Goal: Information Seeking & Learning: Check status

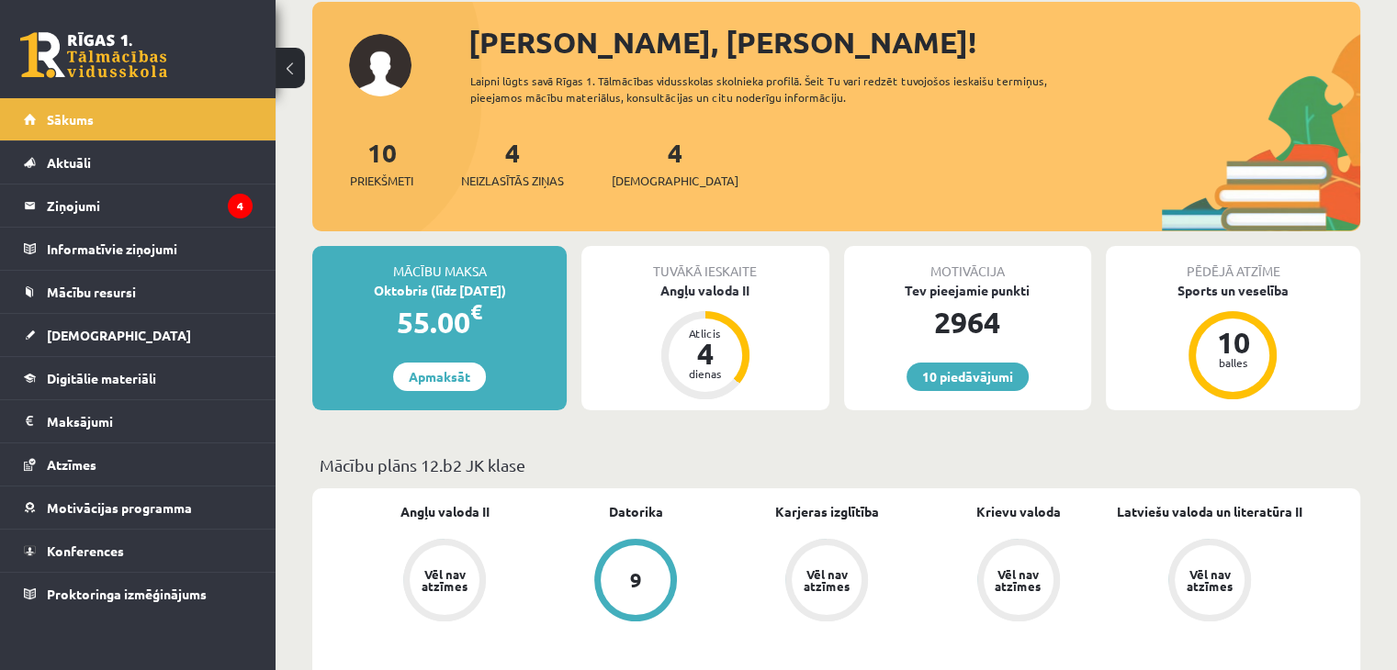
scroll to position [110, 0]
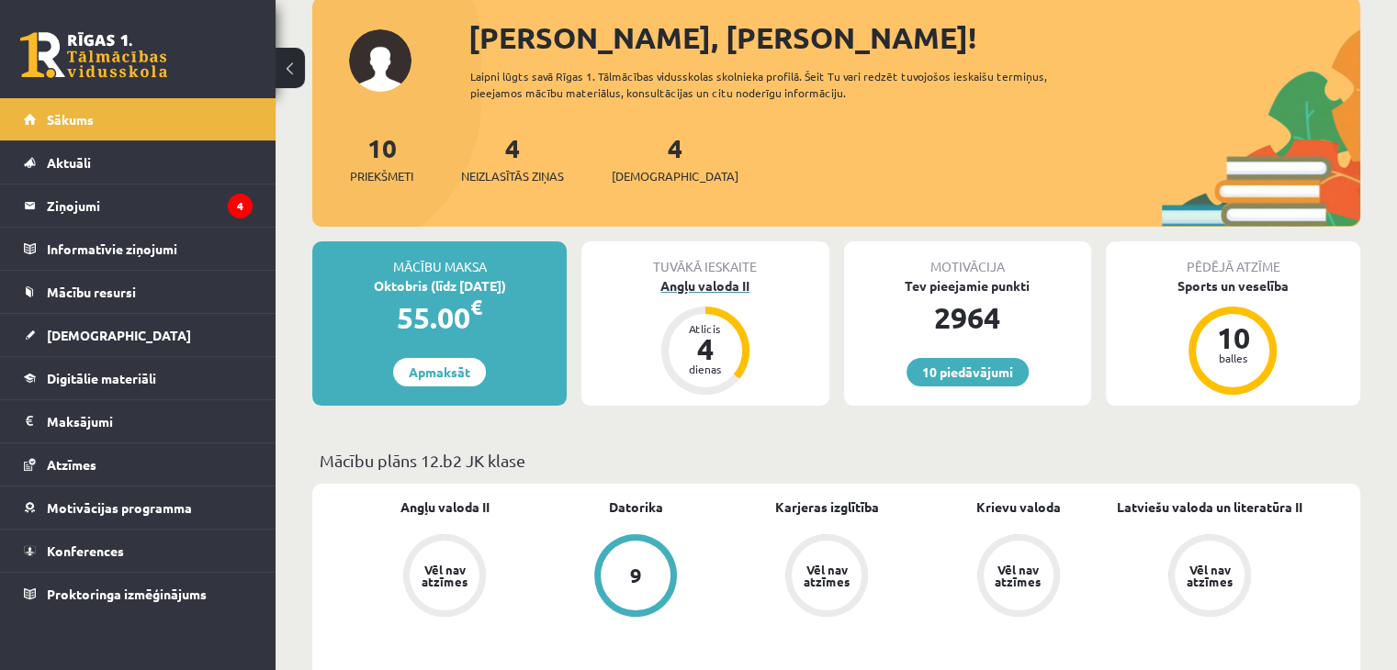
click at [683, 343] on div "4" at bounding box center [705, 348] width 55 height 29
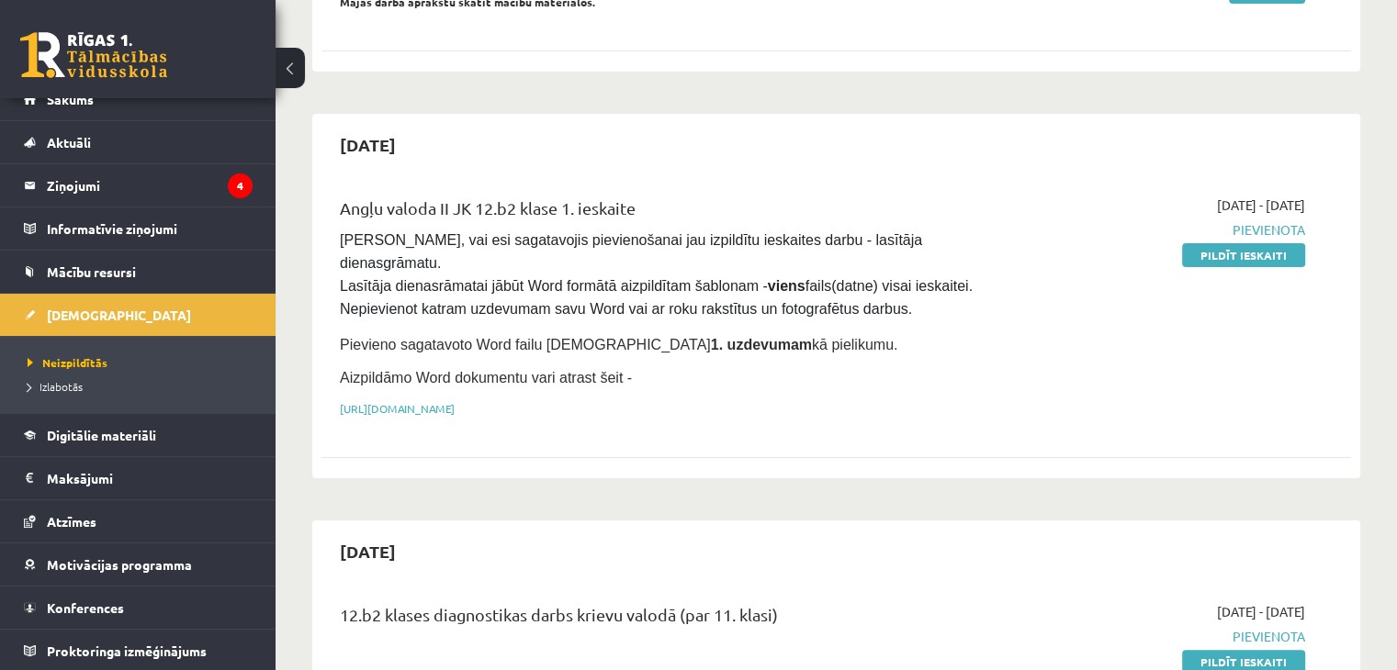
scroll to position [19, 0]
click at [154, 516] on link "Atzīmes" at bounding box center [138, 522] width 229 height 42
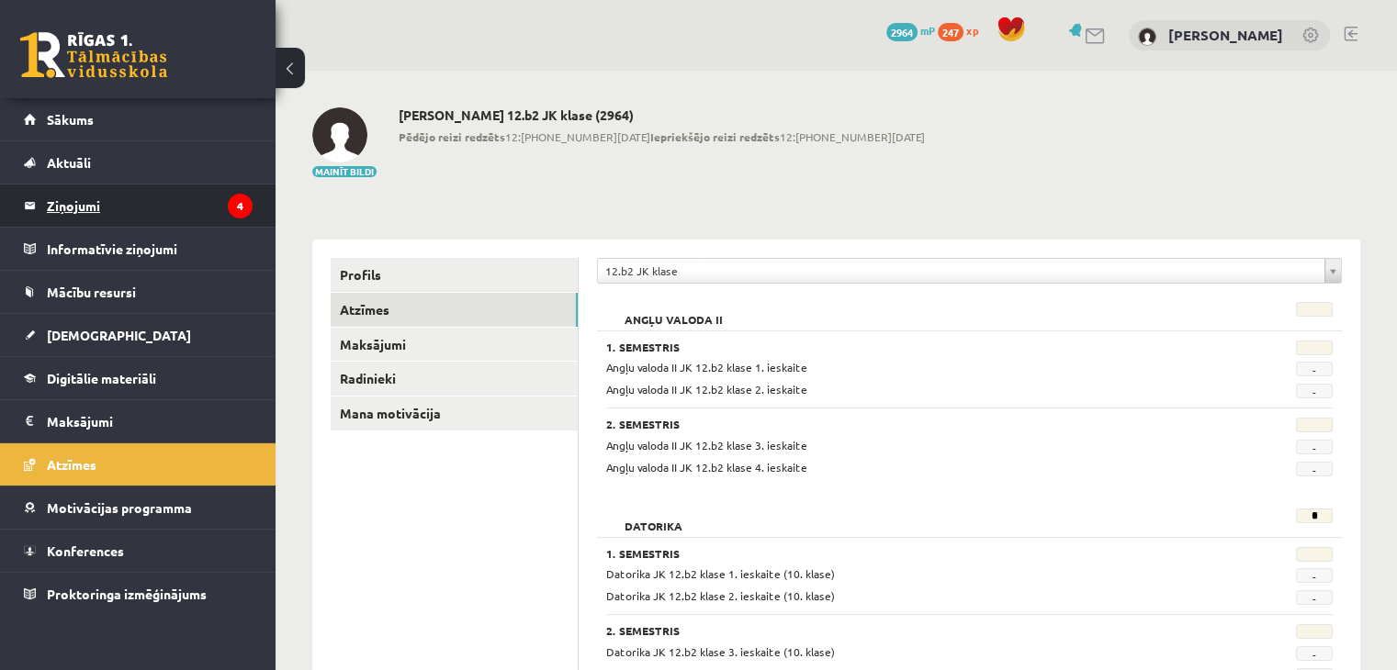
click at [67, 222] on legend "Ziņojumi 4" at bounding box center [150, 206] width 206 height 42
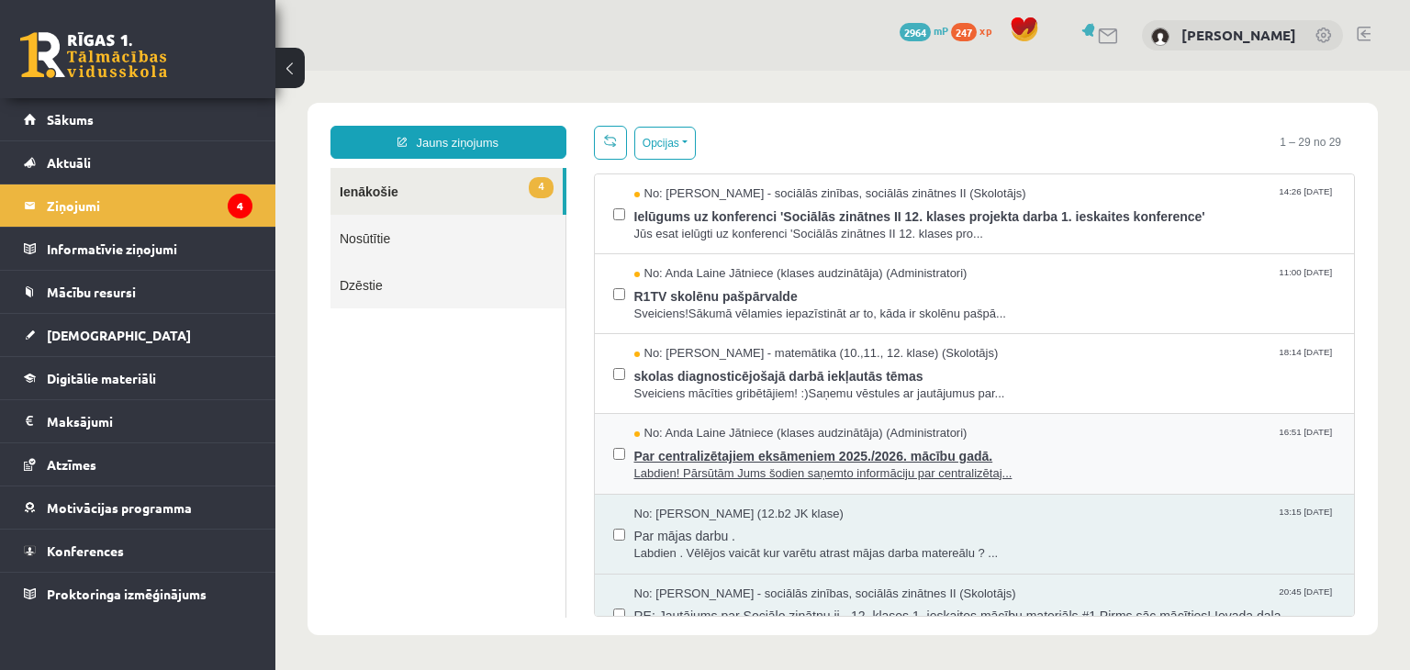
click at [686, 473] on span "Labdien! Pārsūtām Jums šodien saņemto informāciju par centralizētaj..." at bounding box center [986, 474] width 702 height 17
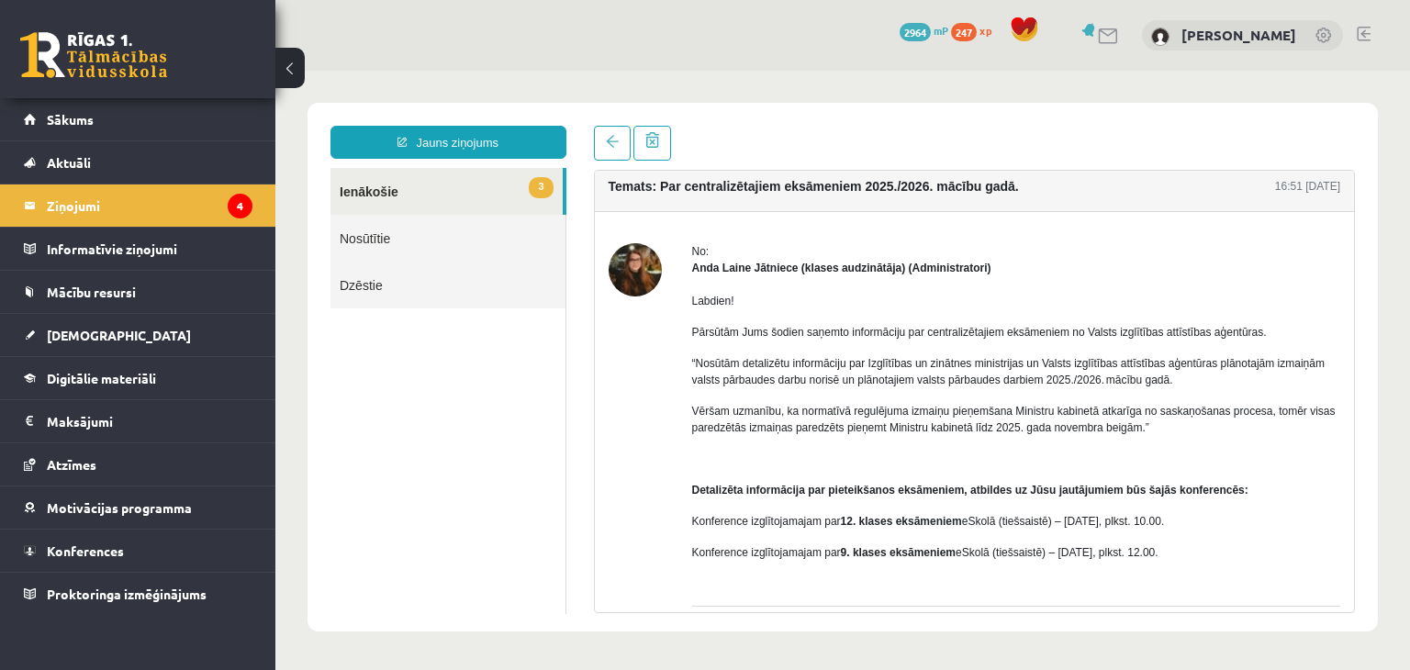
scroll to position [149, 0]
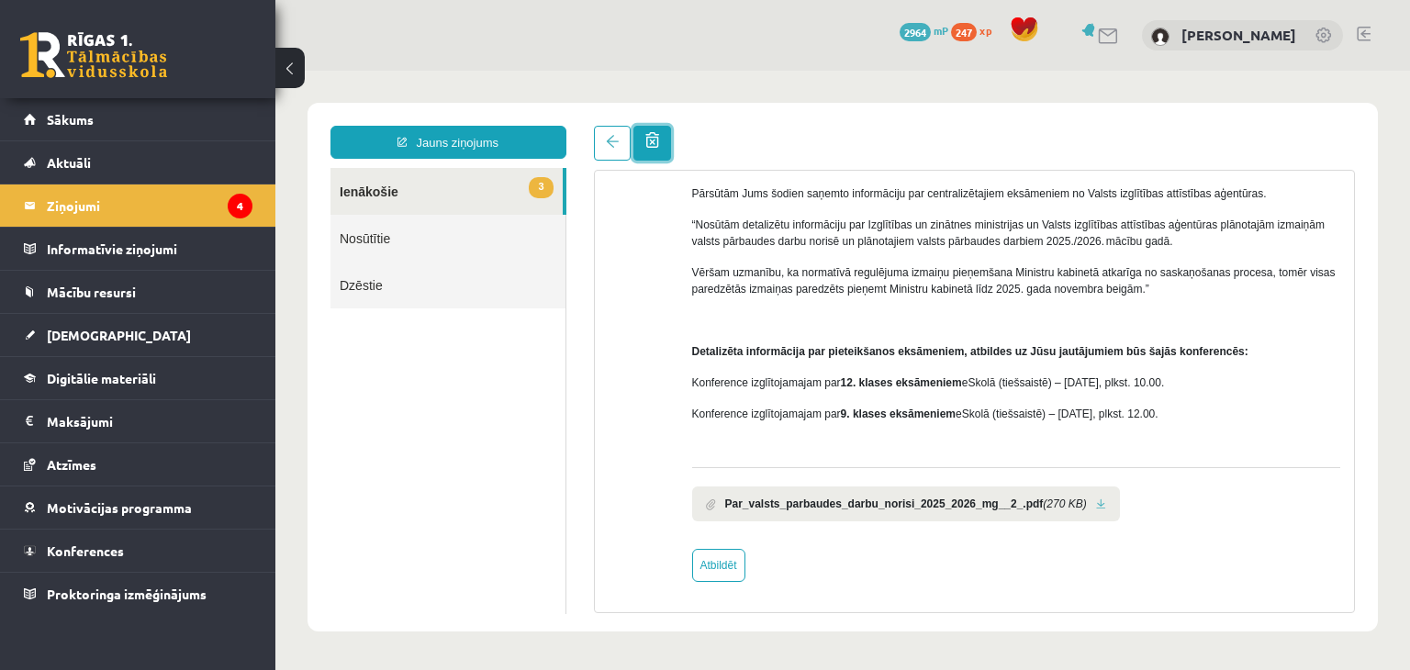
click at [644, 154] on link at bounding box center [653, 143] width 38 height 35
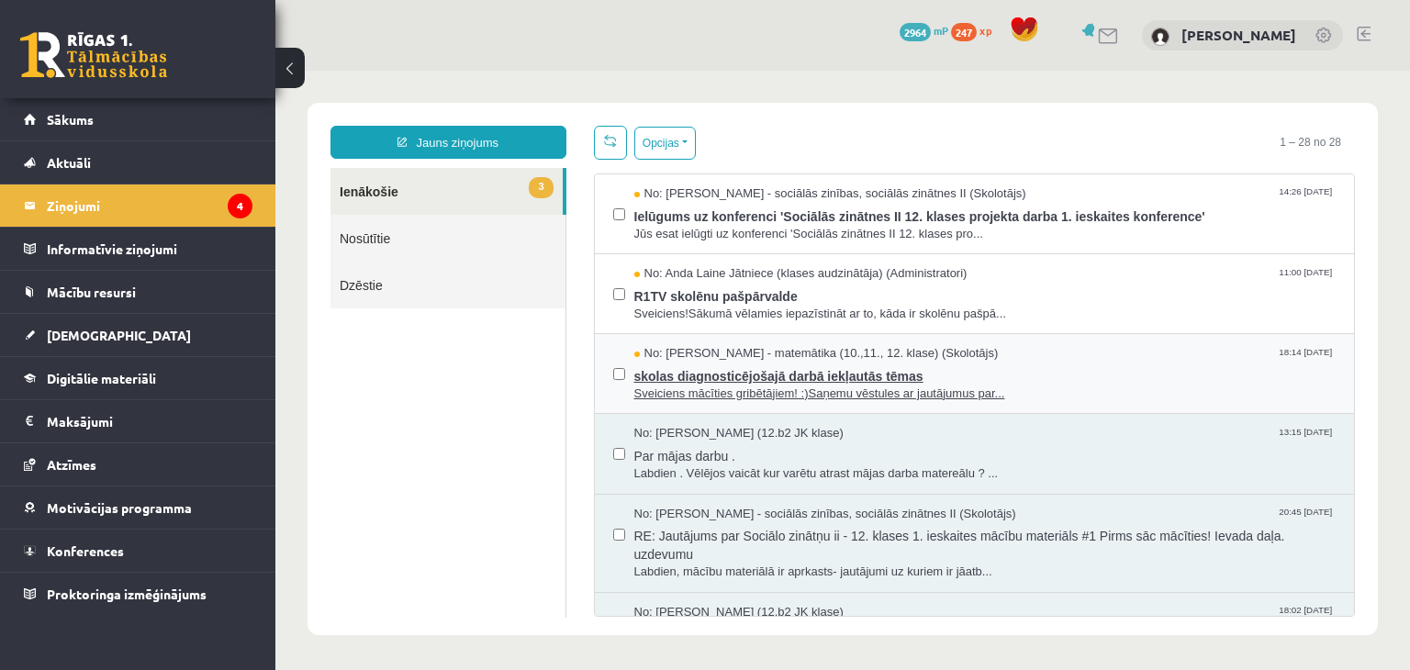
scroll to position [0, 0]
click at [823, 372] on span "skolas diagnosticējošajā darbā iekļautās tēmas" at bounding box center [986, 374] width 702 height 23
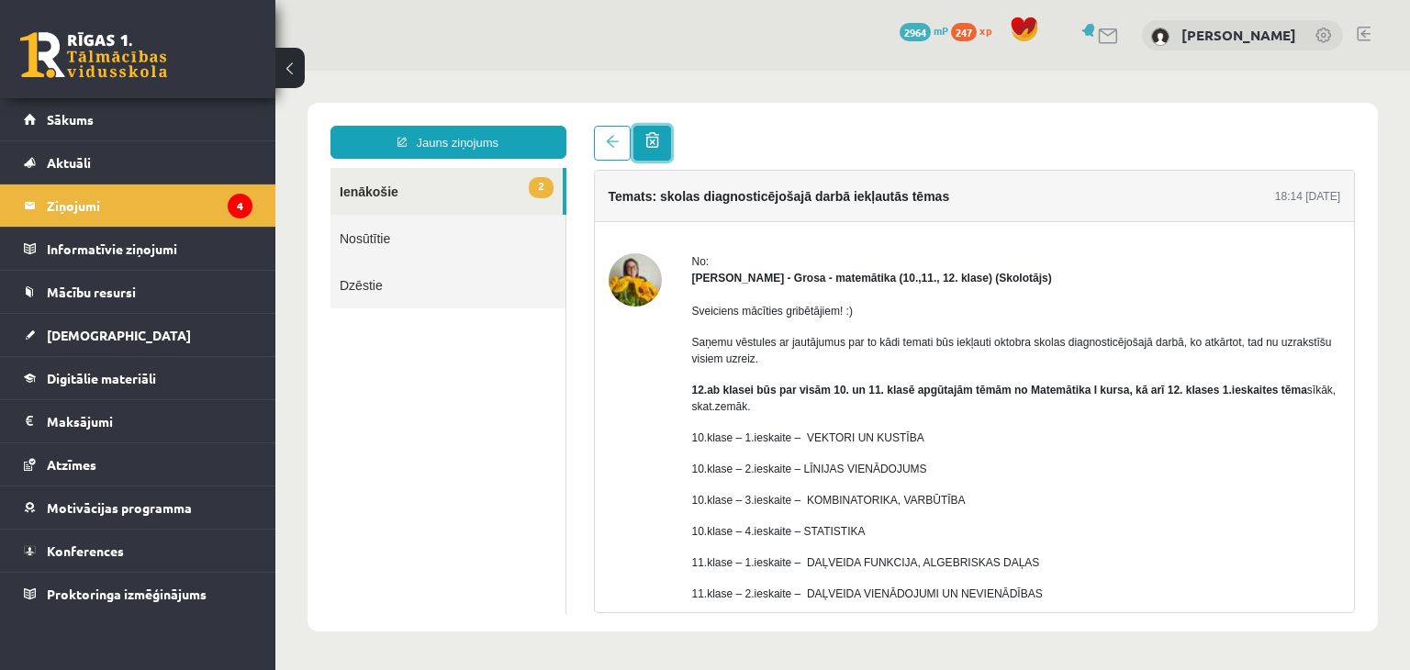
click at [646, 148] on span at bounding box center [653, 140] width 14 height 16
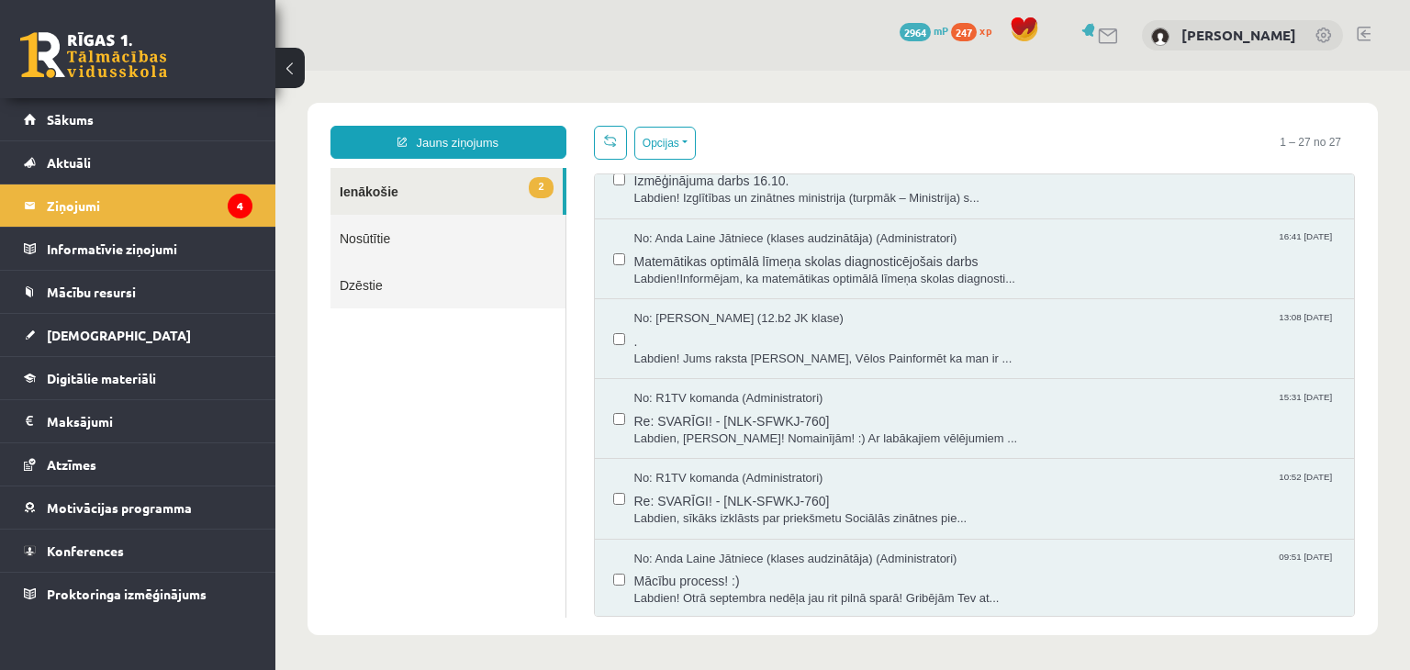
scroll to position [615, 0]
click at [753, 429] on span "Labdien, Konstantīn! Nomainījām! :) Ar labākajiem vēlējumiem ..." at bounding box center [986, 437] width 702 height 17
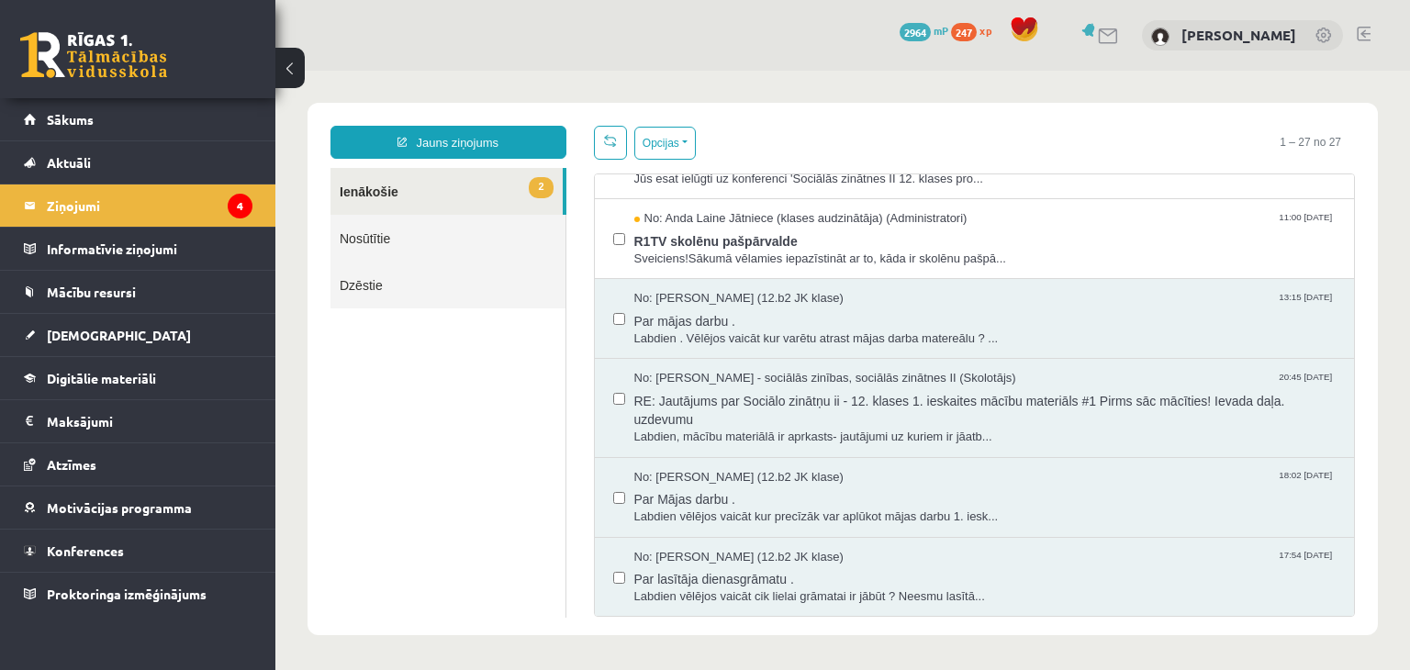
scroll to position [39, 0]
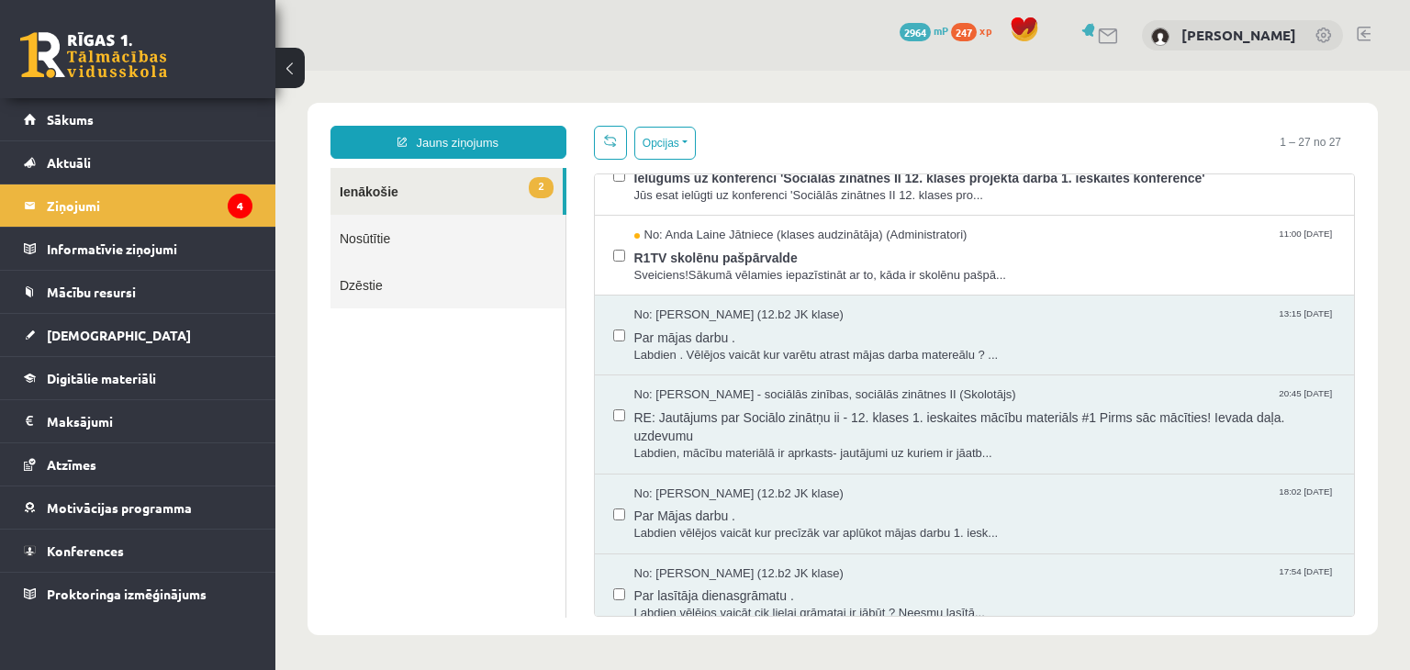
click at [457, 296] on link "Dzēstie" at bounding box center [448, 285] width 235 height 47
click at [369, 289] on link "Dzēstie" at bounding box center [448, 285] width 235 height 47
click at [347, 290] on link "Dzēstie" at bounding box center [448, 285] width 235 height 47
click at [358, 281] on link "Dzēstie" at bounding box center [448, 285] width 235 height 47
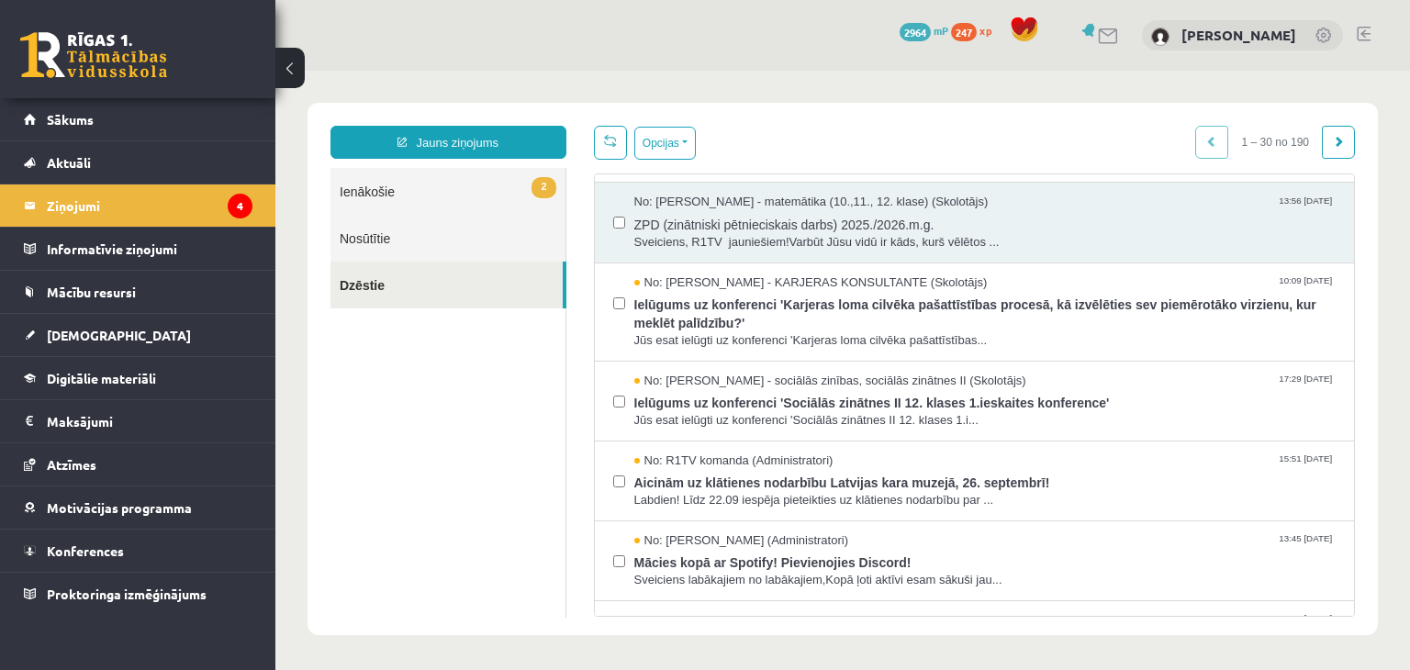
scroll to position [345, 0]
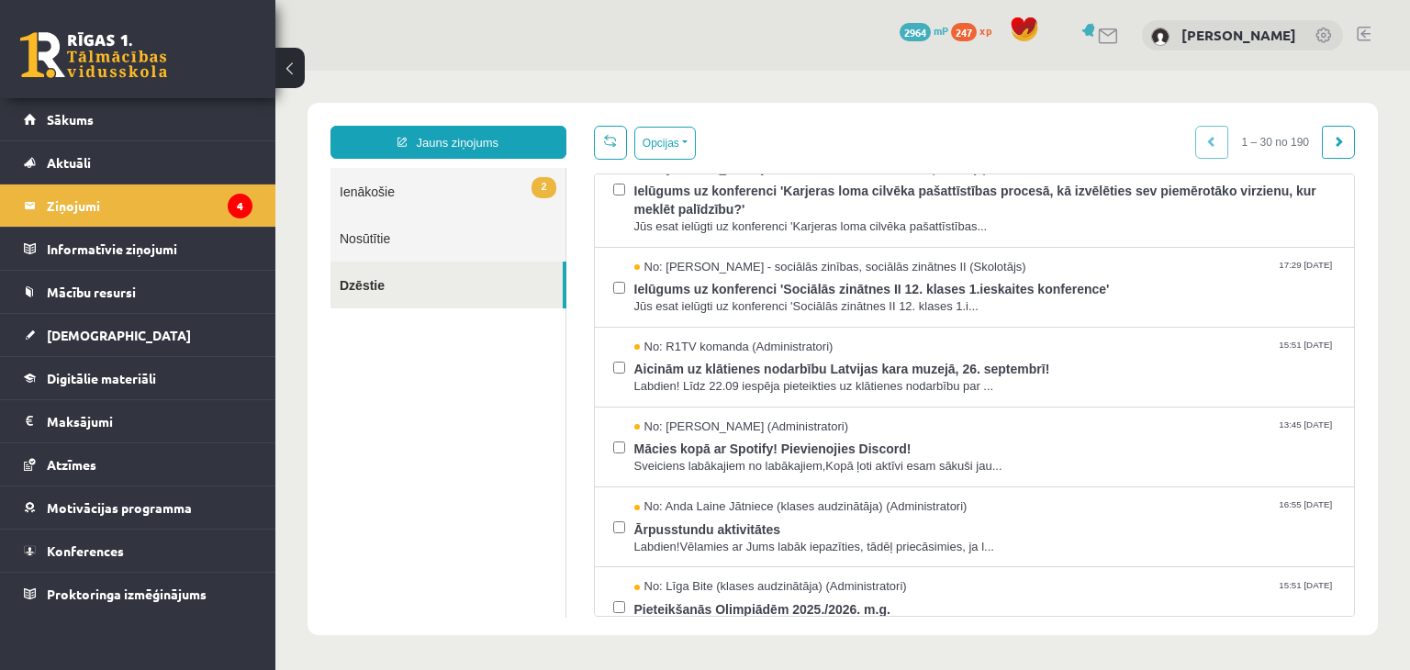
click at [529, 256] on link "Nosūtītie" at bounding box center [448, 238] width 235 height 47
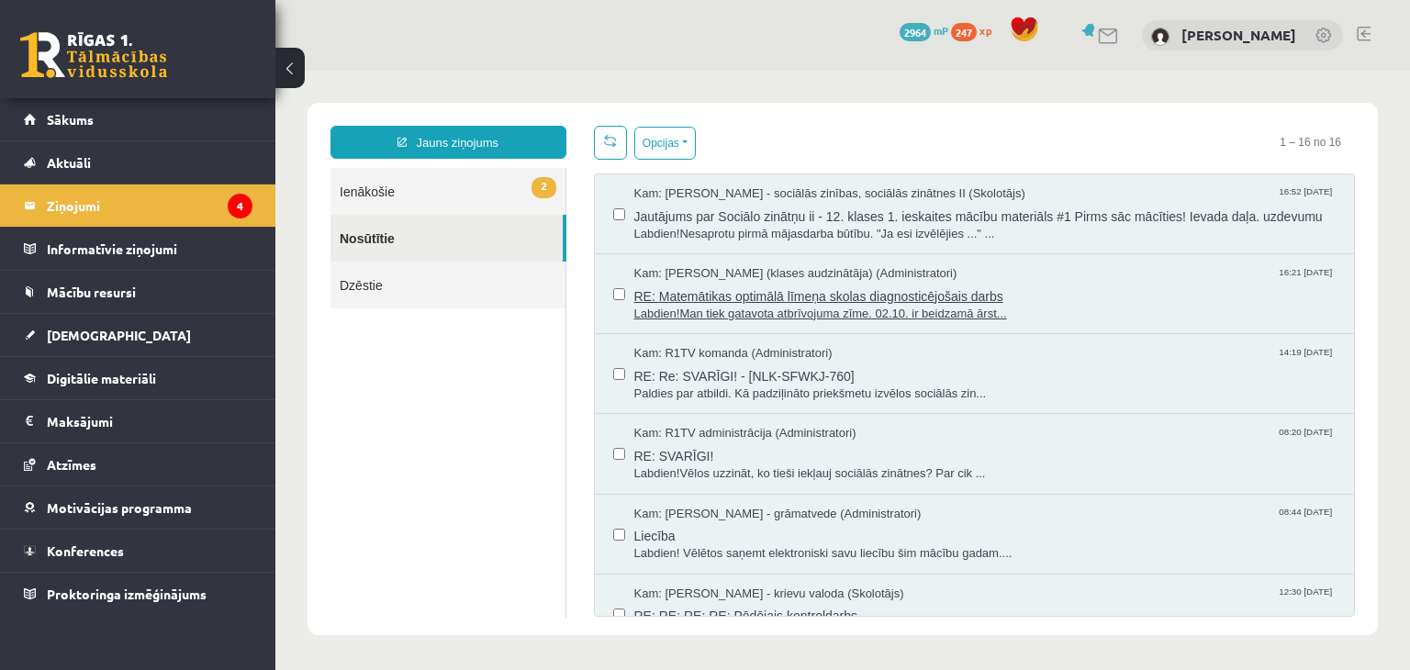
scroll to position [0, 0]
click at [809, 323] on span "Labdien!Man tiek gatavota atbrīvojuma zīme. 02.10. ir beidzamā ārst..." at bounding box center [986, 314] width 702 height 17
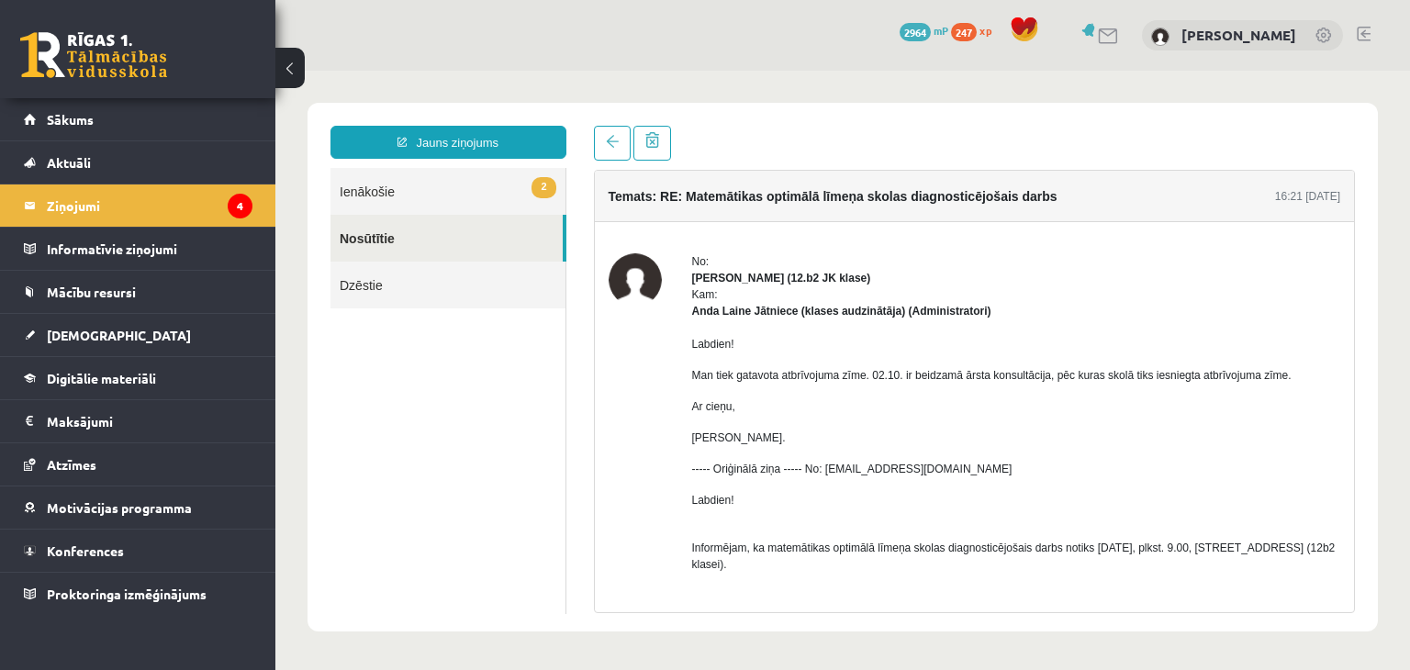
click at [429, 185] on link "2 Ienākošie" at bounding box center [448, 191] width 235 height 47
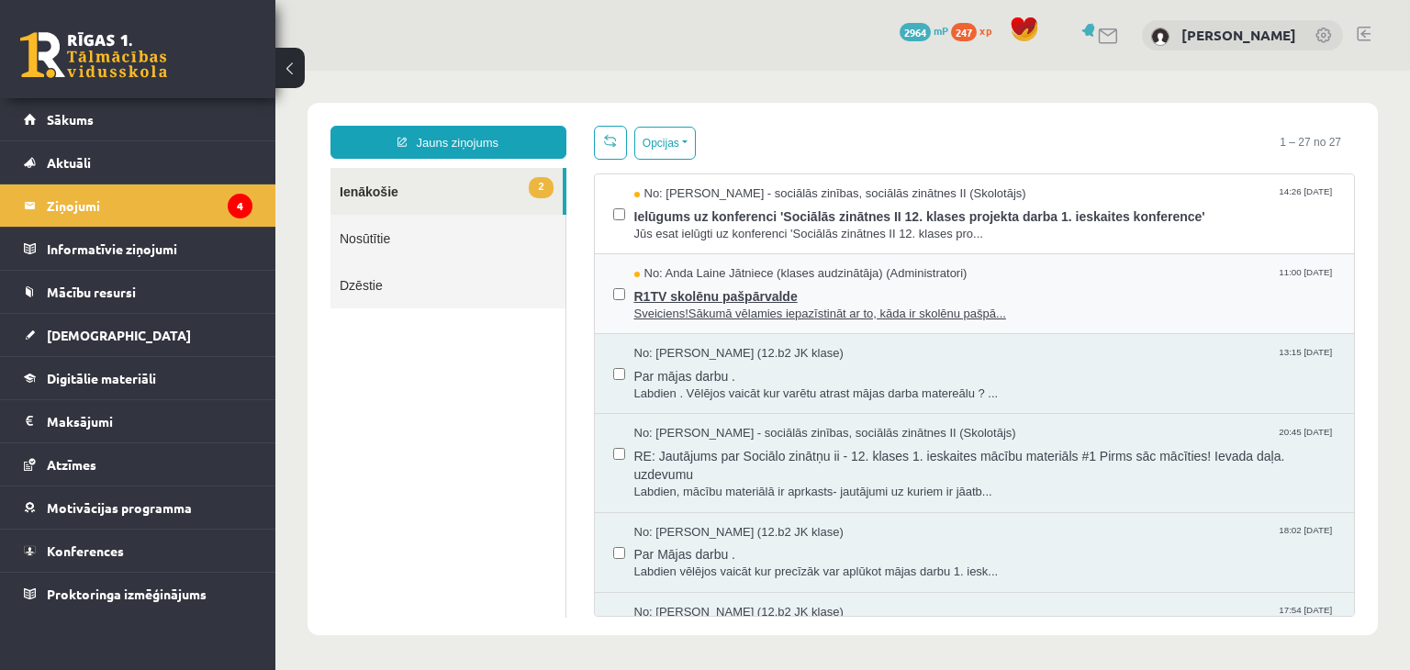
click at [713, 287] on span "R1TV skolēnu pašpārvalde" at bounding box center [986, 294] width 702 height 23
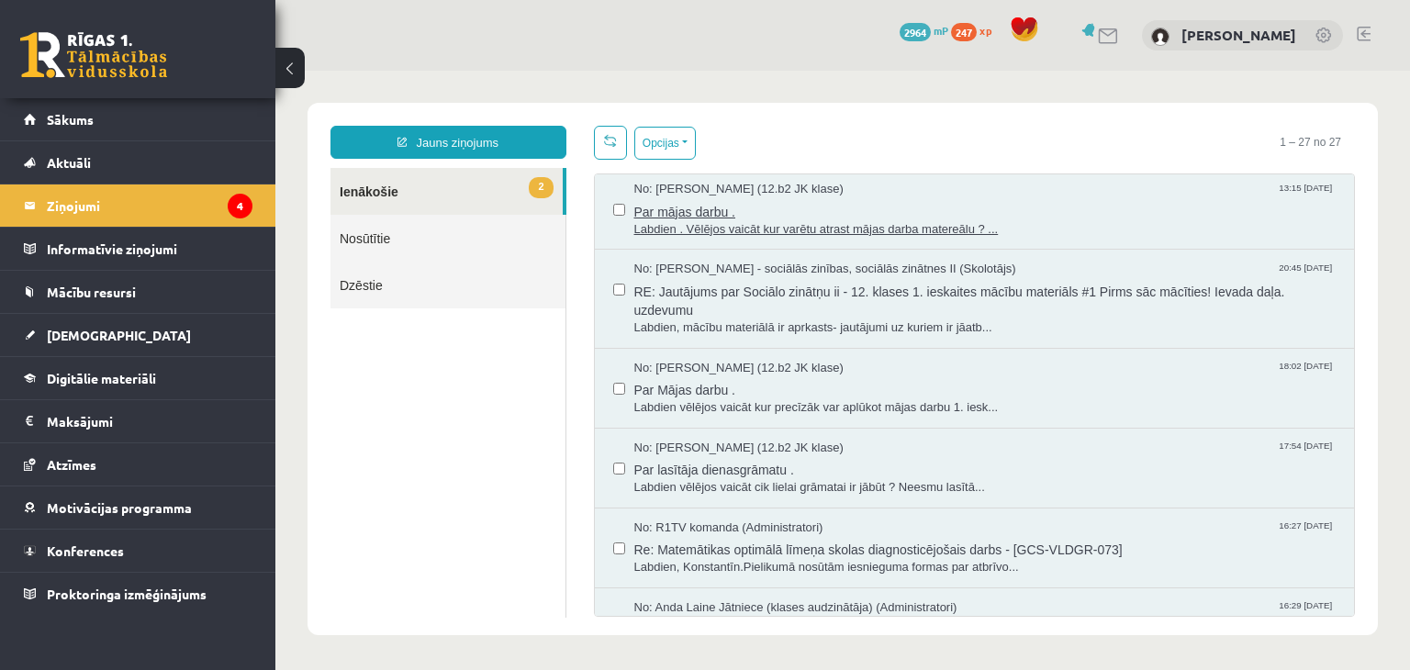
scroll to position [185, 0]
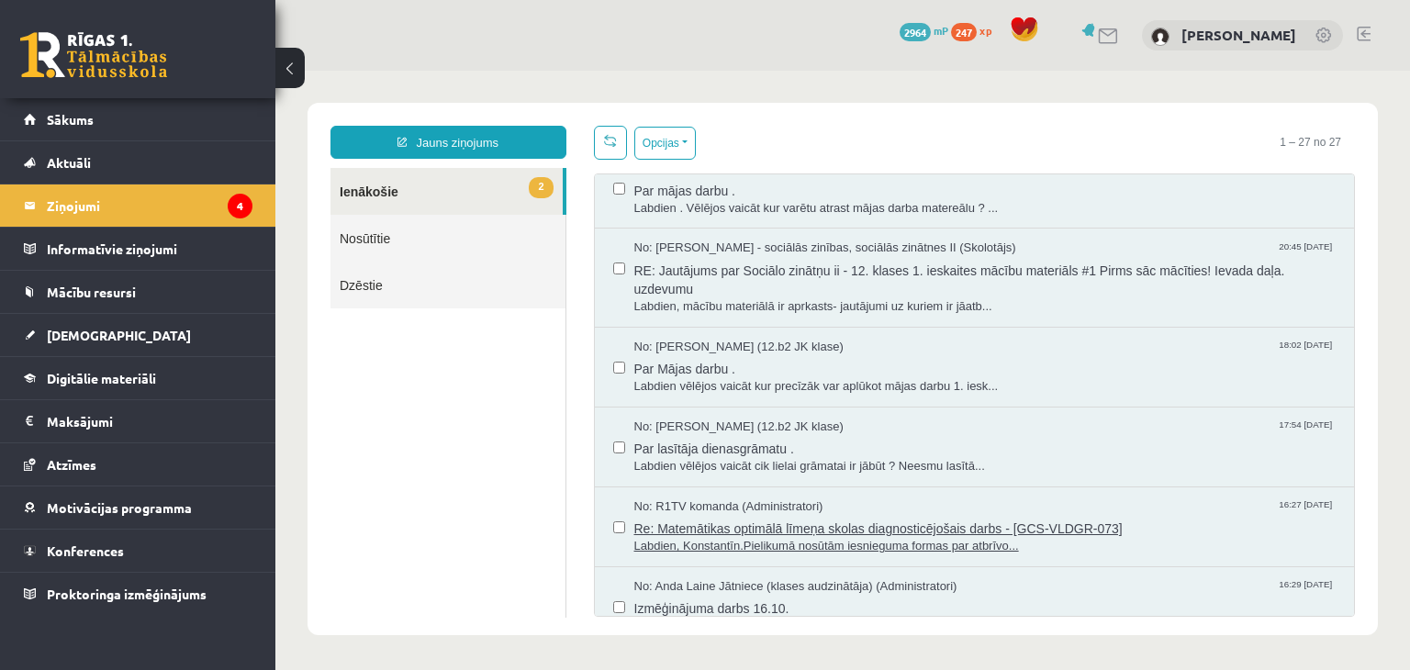
click at [792, 508] on span "No: R1TV komanda (Administratori)" at bounding box center [729, 507] width 189 height 17
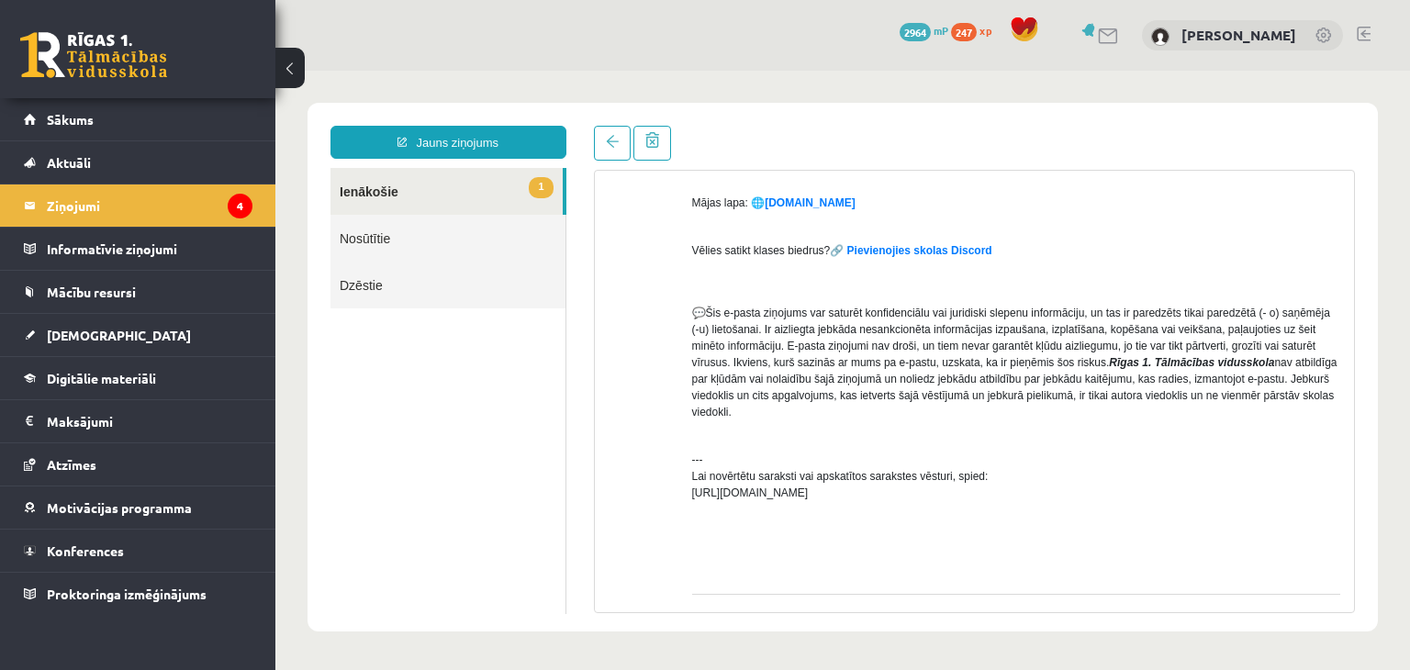
scroll to position [836, 0]
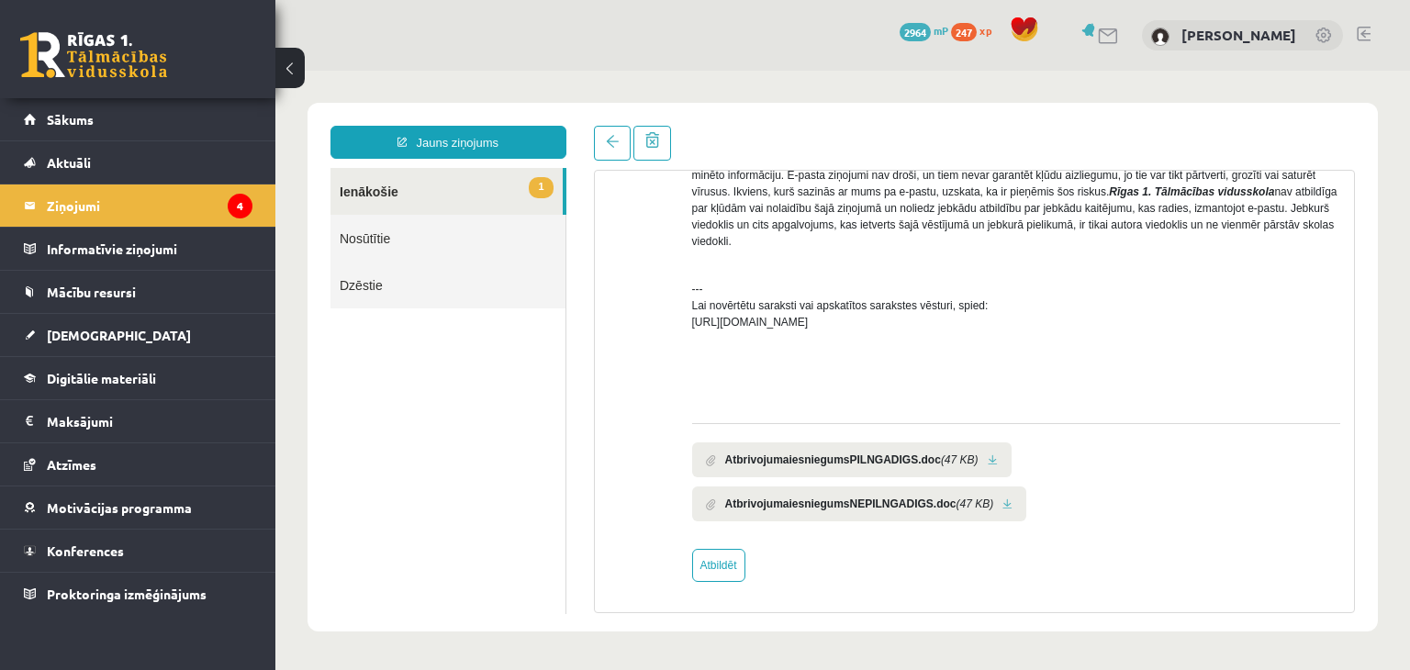
click at [866, 452] on b "AtbrivojumaiesniegumsPILNGADIGS.doc" at bounding box center [833, 460] width 216 height 17
click at [988, 456] on link at bounding box center [993, 461] width 10 height 12
click at [715, 562] on link "Atbildēt" at bounding box center [718, 565] width 53 height 33
type input "**********"
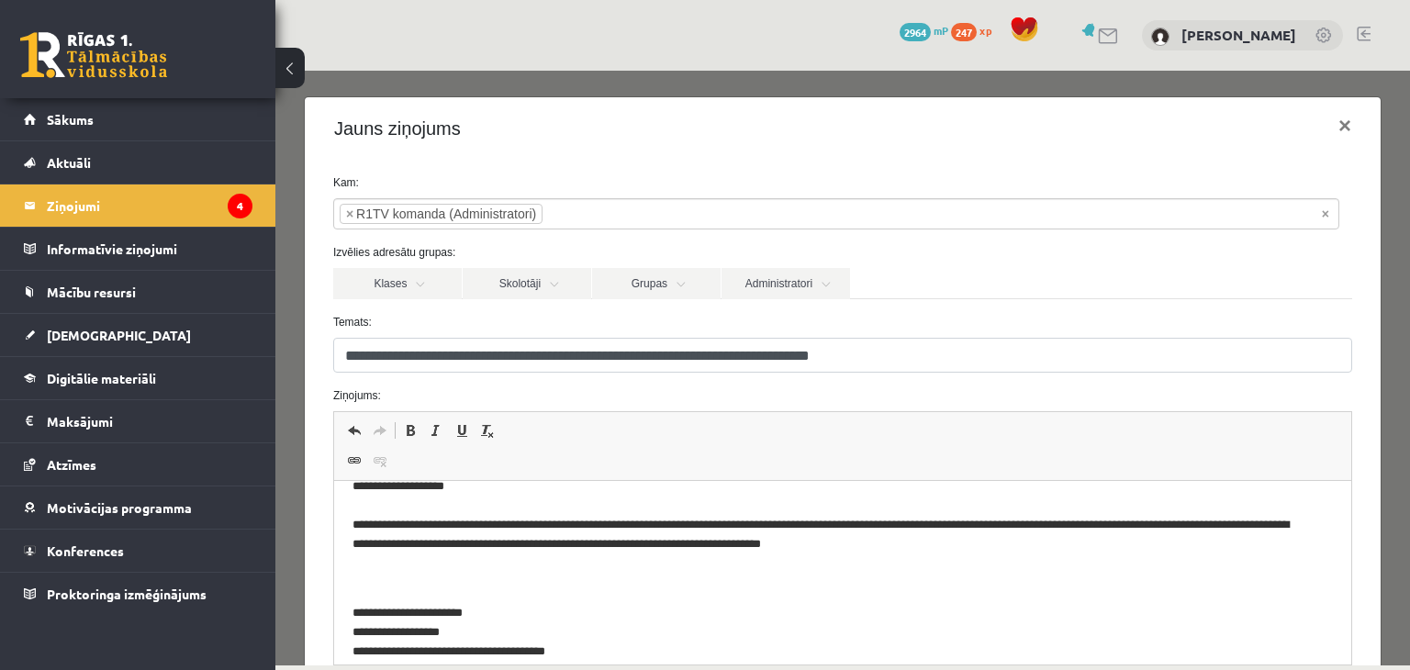
scroll to position [0, 0]
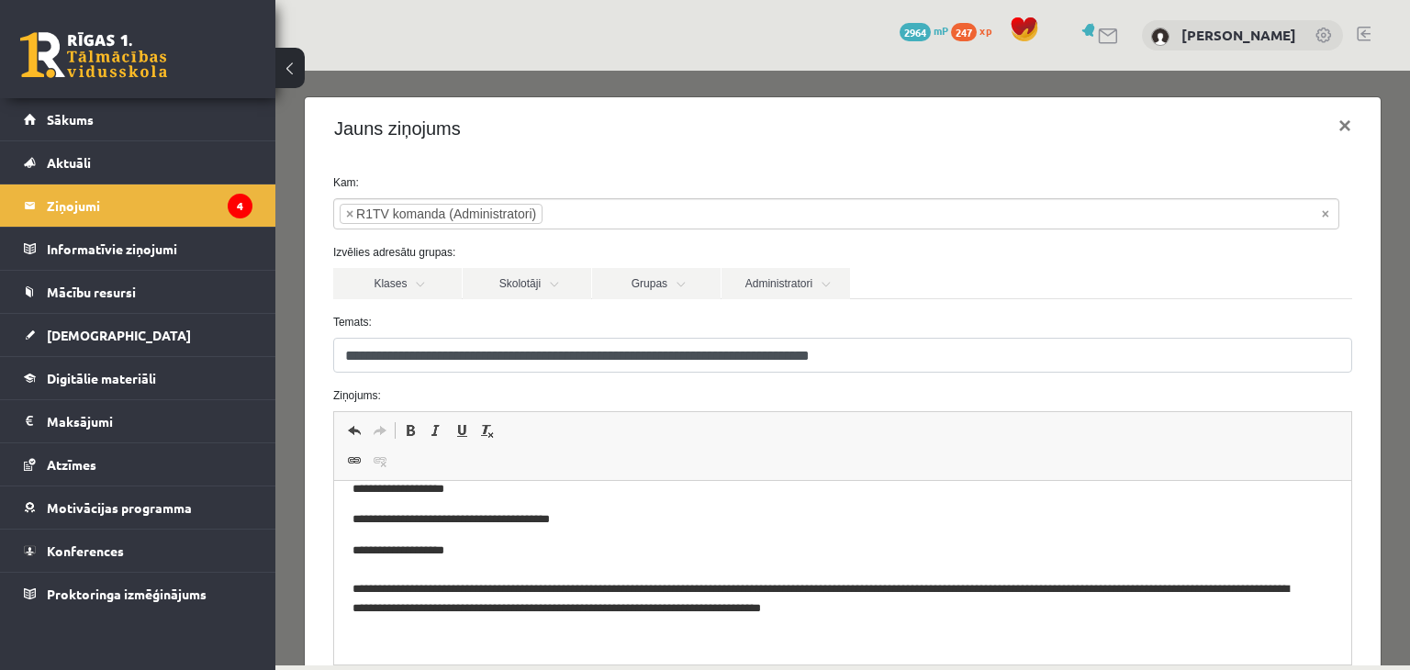
scroll to position [215, 0]
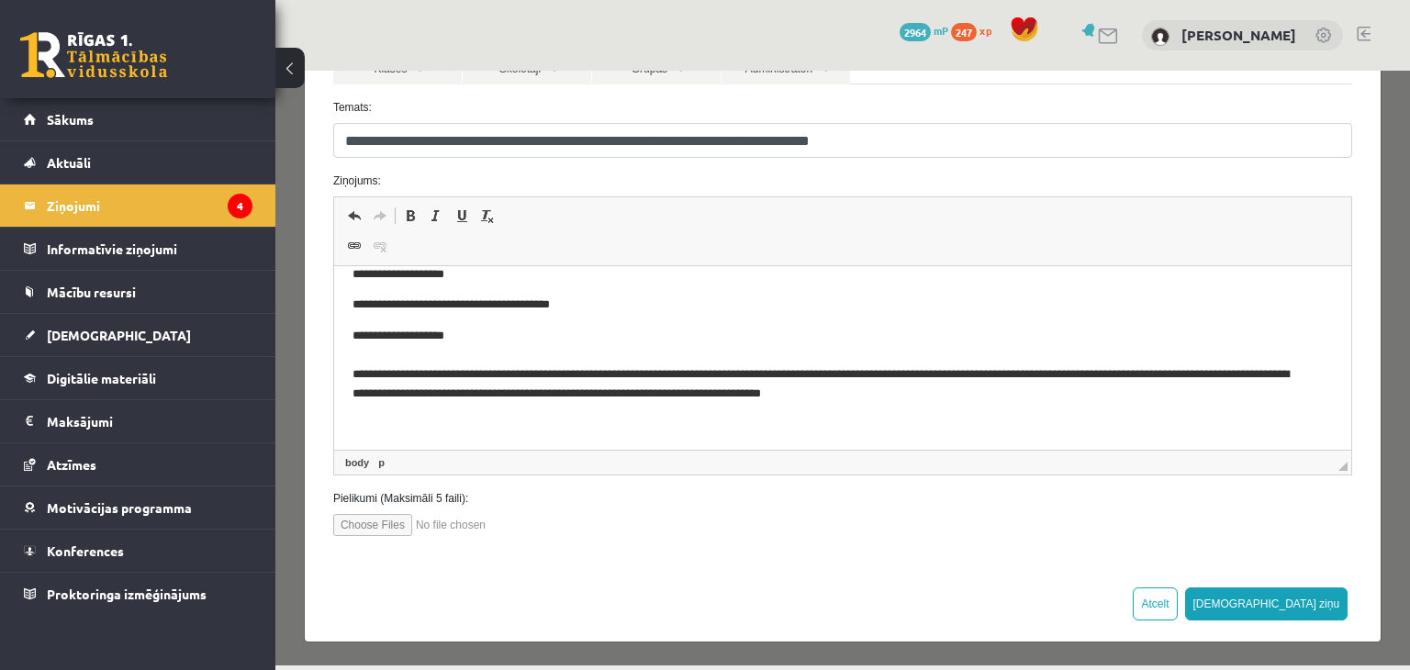
click at [360, 522] on input "file" at bounding box center [437, 525] width 208 height 22
type input "**********"
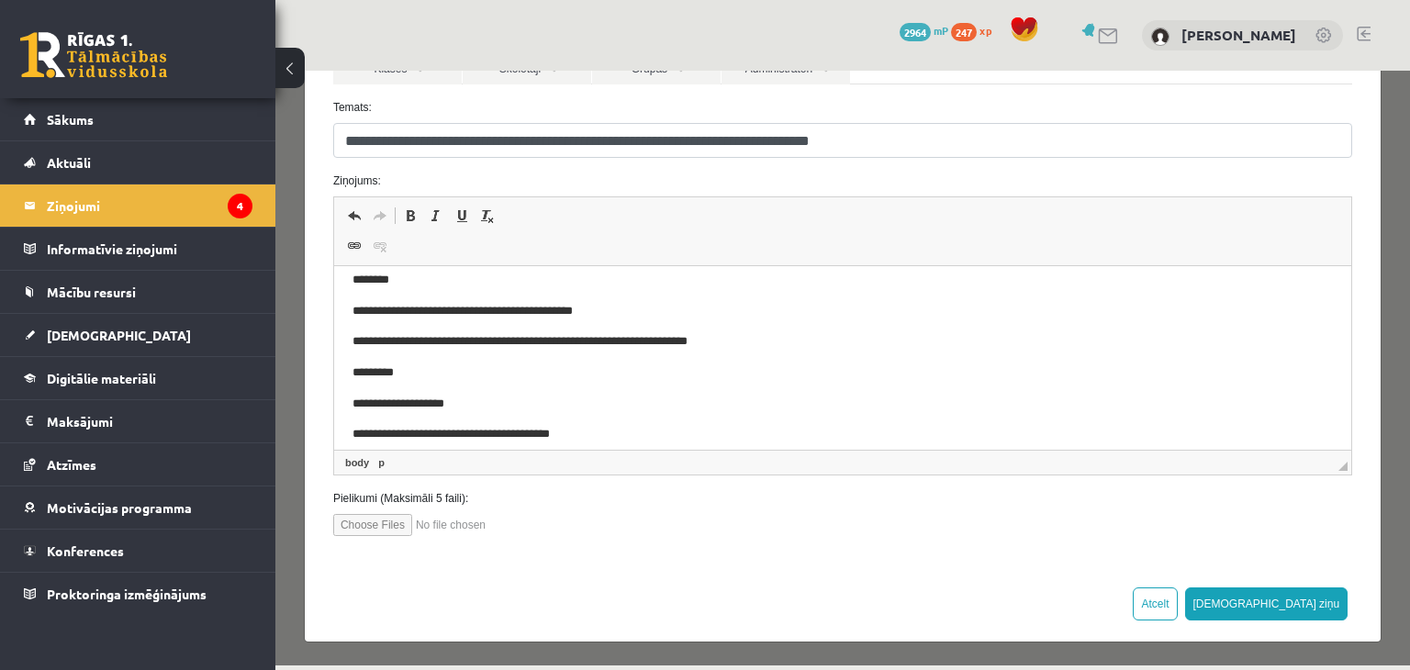
scroll to position [0, 0]
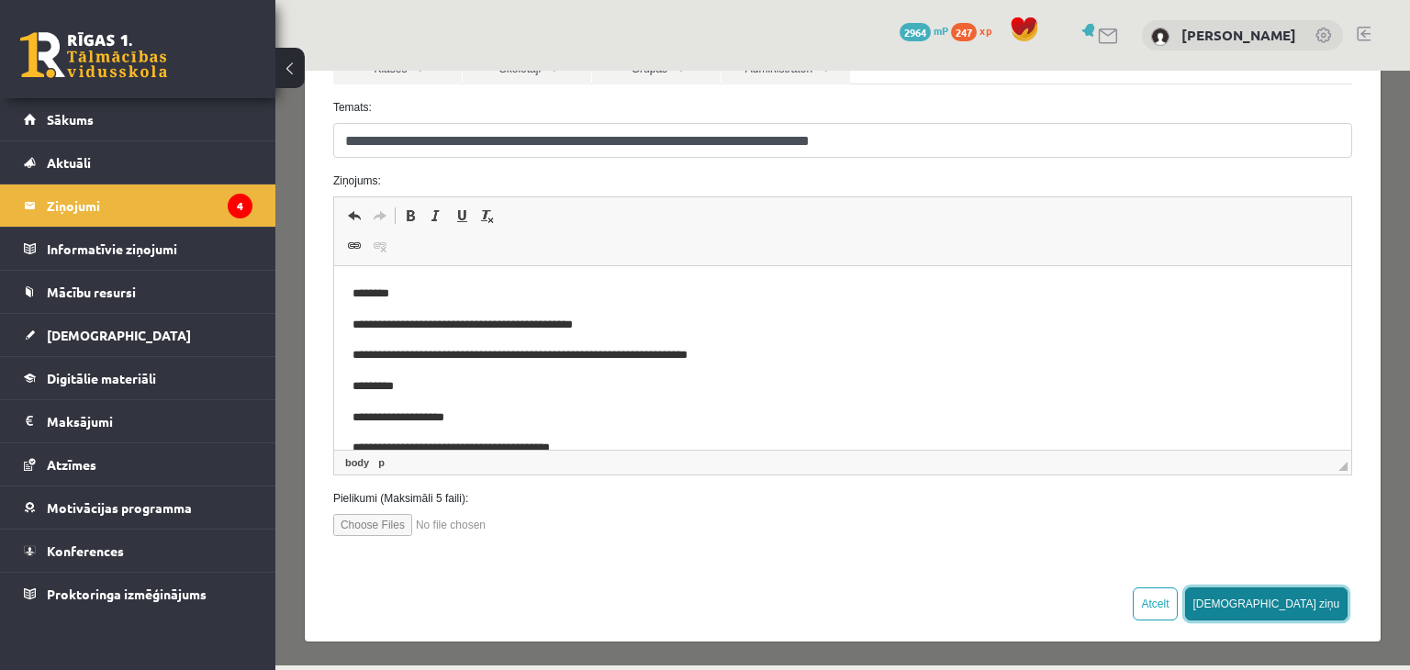
click at [1308, 598] on button "Sūtīt ziņu" at bounding box center [1267, 604] width 163 height 33
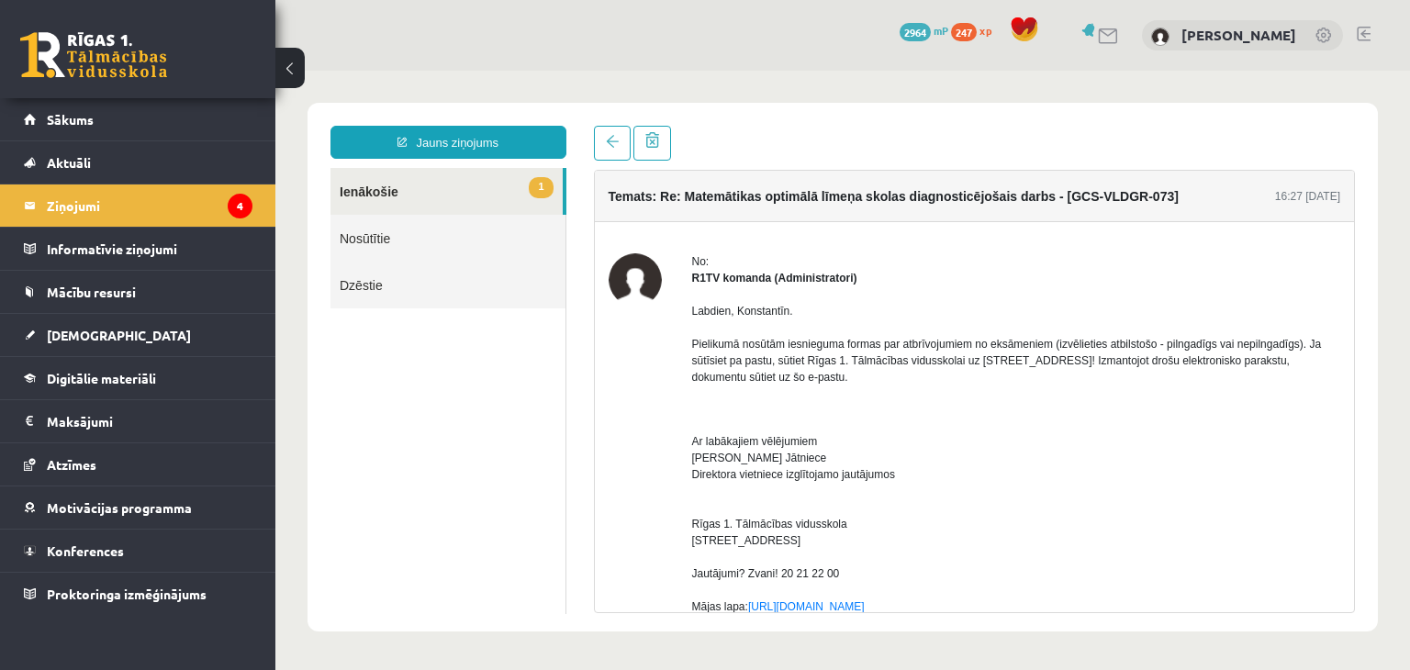
click at [356, 182] on link "1 Ienākošie" at bounding box center [447, 191] width 232 height 47
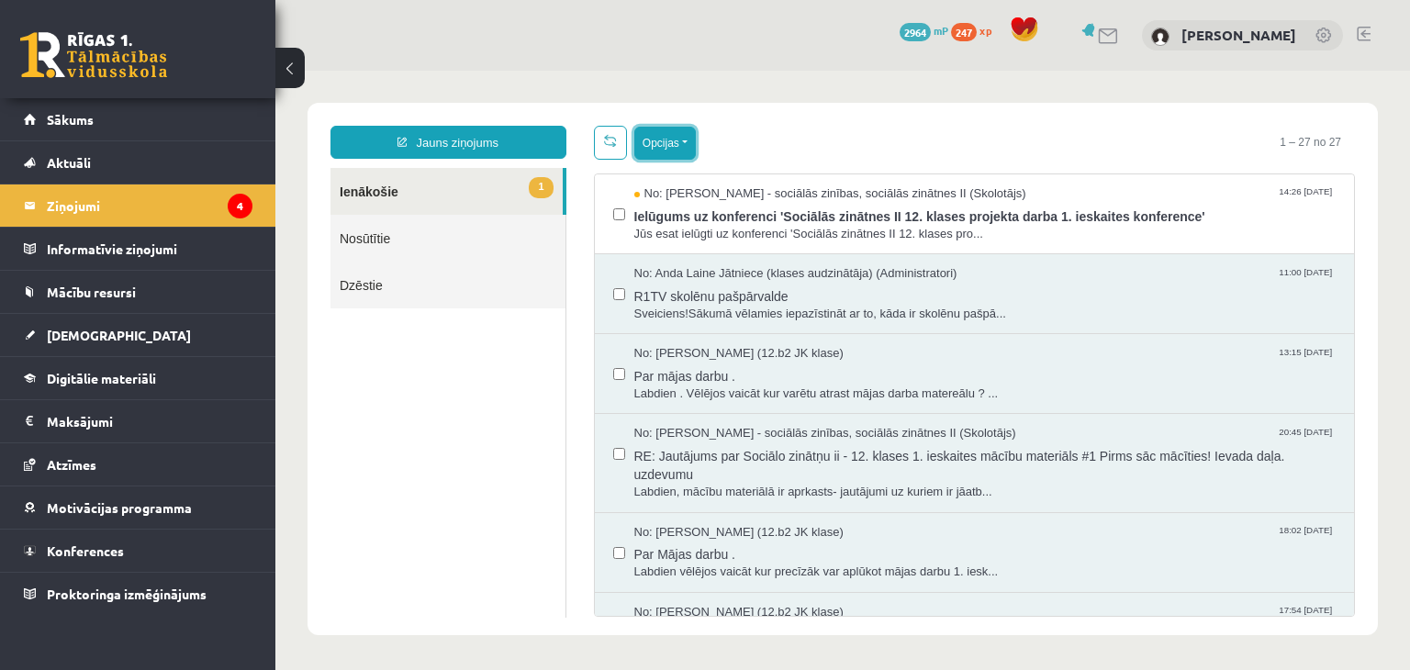
click at [667, 144] on button "Opcijas" at bounding box center [666, 143] width 62 height 33
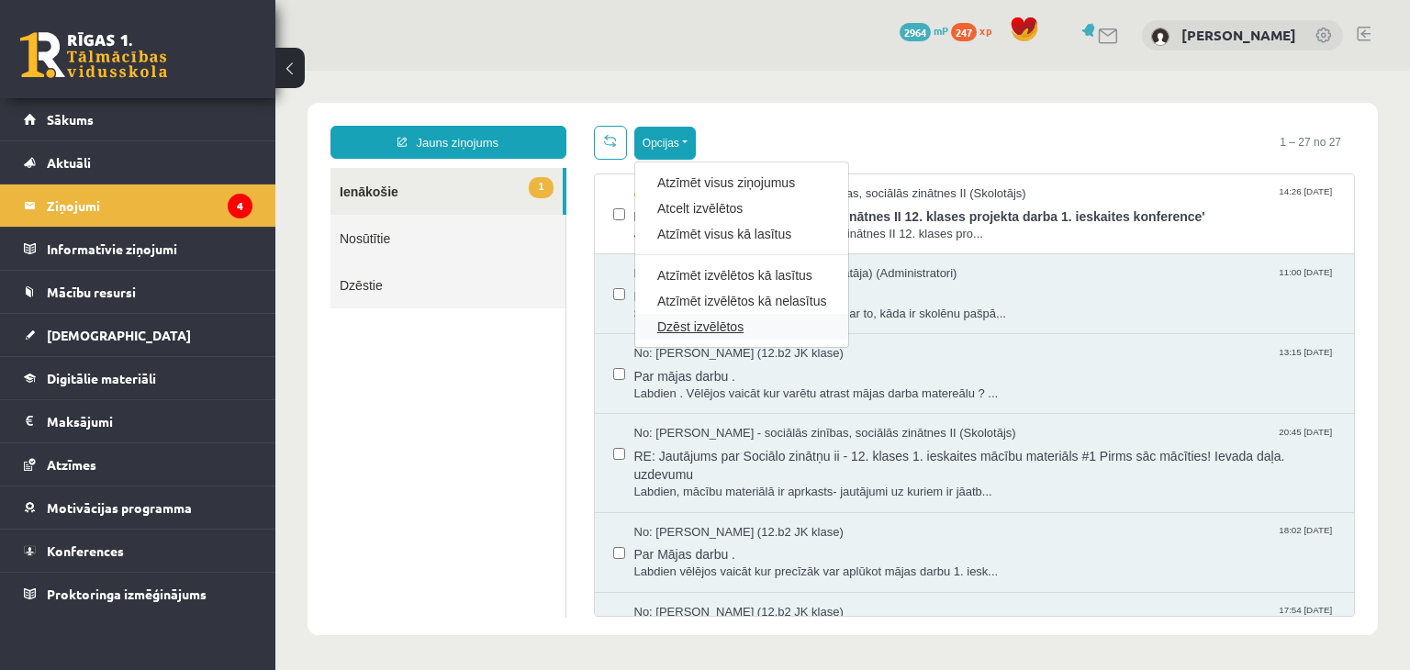
click at [673, 320] on link "Dzēst izvēlētos" at bounding box center [741, 327] width 169 height 18
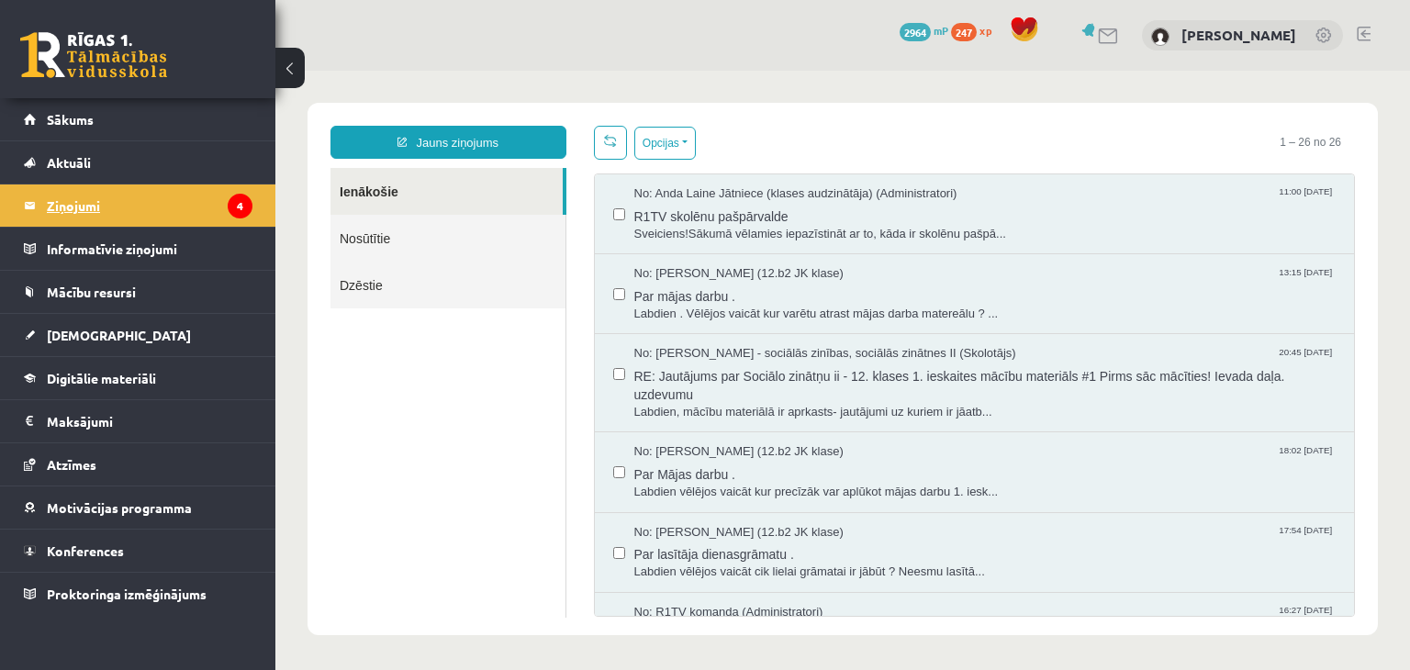
click at [240, 214] on icon "4" at bounding box center [240, 206] width 25 height 25
click at [371, 277] on link "Dzēstie" at bounding box center [448, 285] width 235 height 47
click at [376, 247] on link "Nosūtītie" at bounding box center [448, 238] width 235 height 47
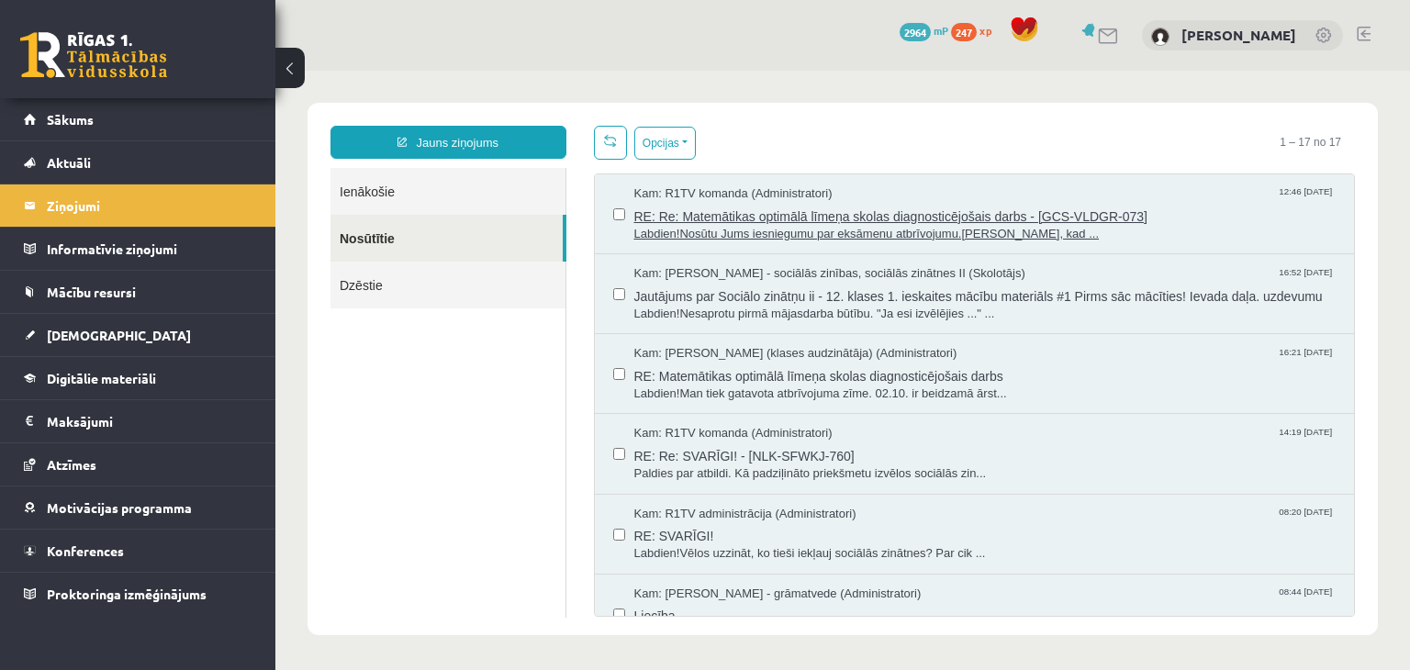
click at [818, 226] on span "Labdien!Nosūtu Jums iesniegumu par eksāmenu atbrīvojumu.Brīdī, kad ..." at bounding box center [986, 234] width 702 height 17
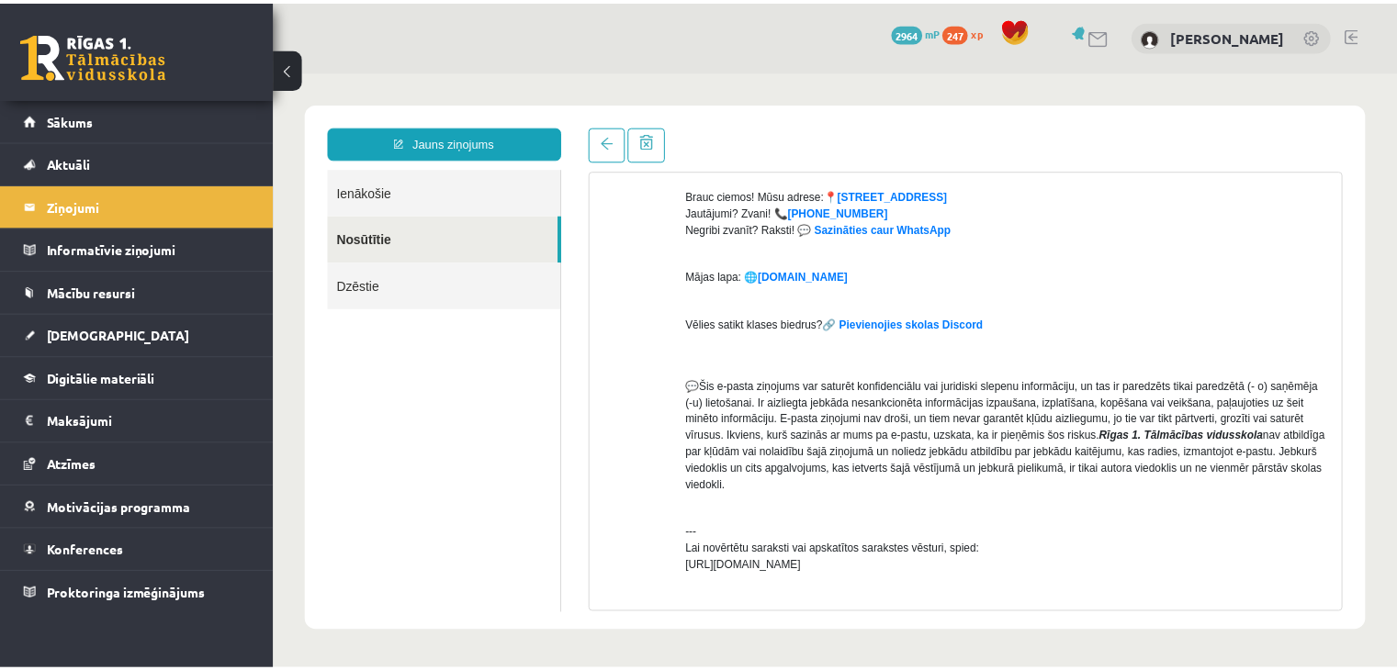
scroll to position [815, 0]
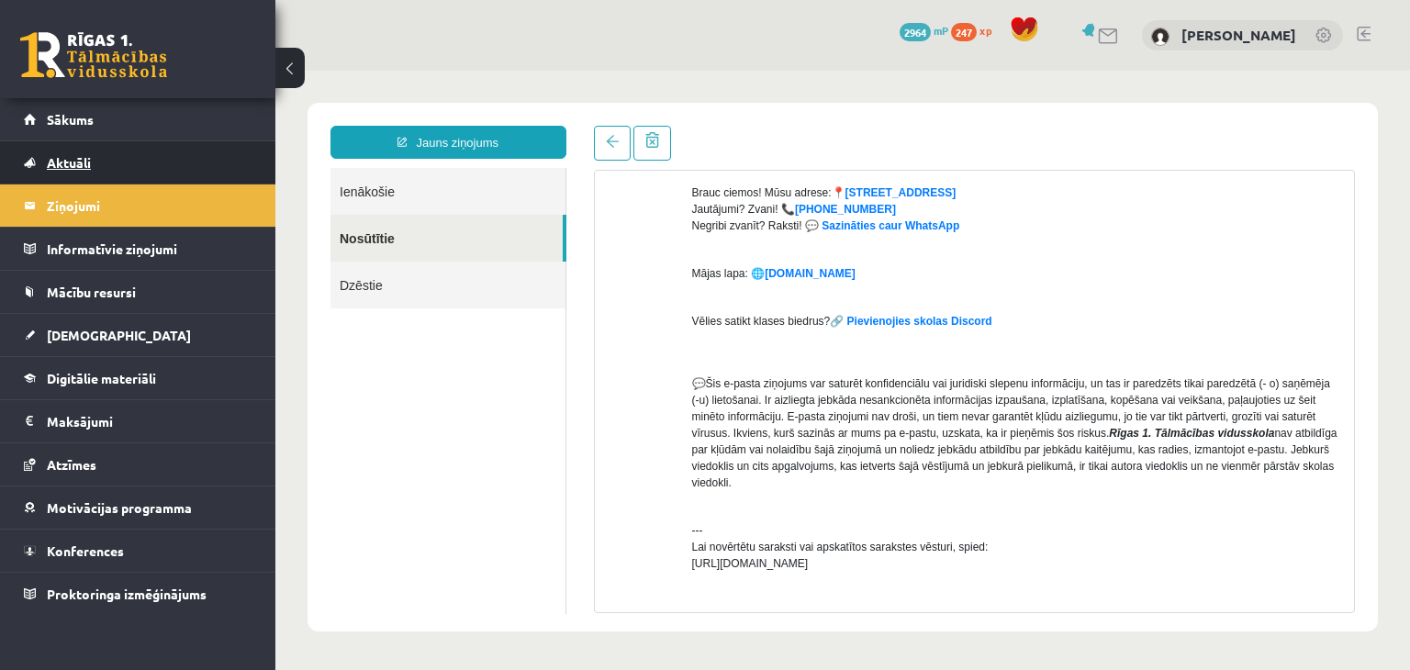
click at [64, 168] on span "Aktuāli" at bounding box center [69, 162] width 44 height 17
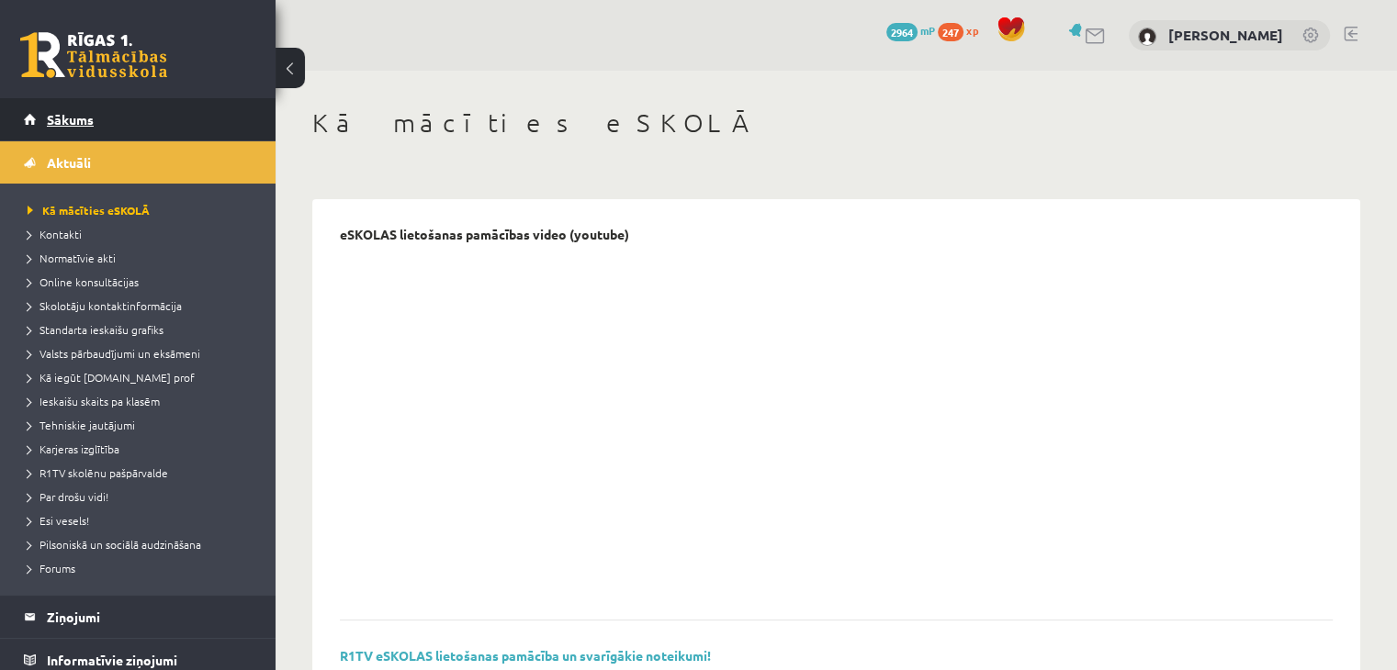
click at [55, 111] on span "Sākums" at bounding box center [70, 119] width 47 height 17
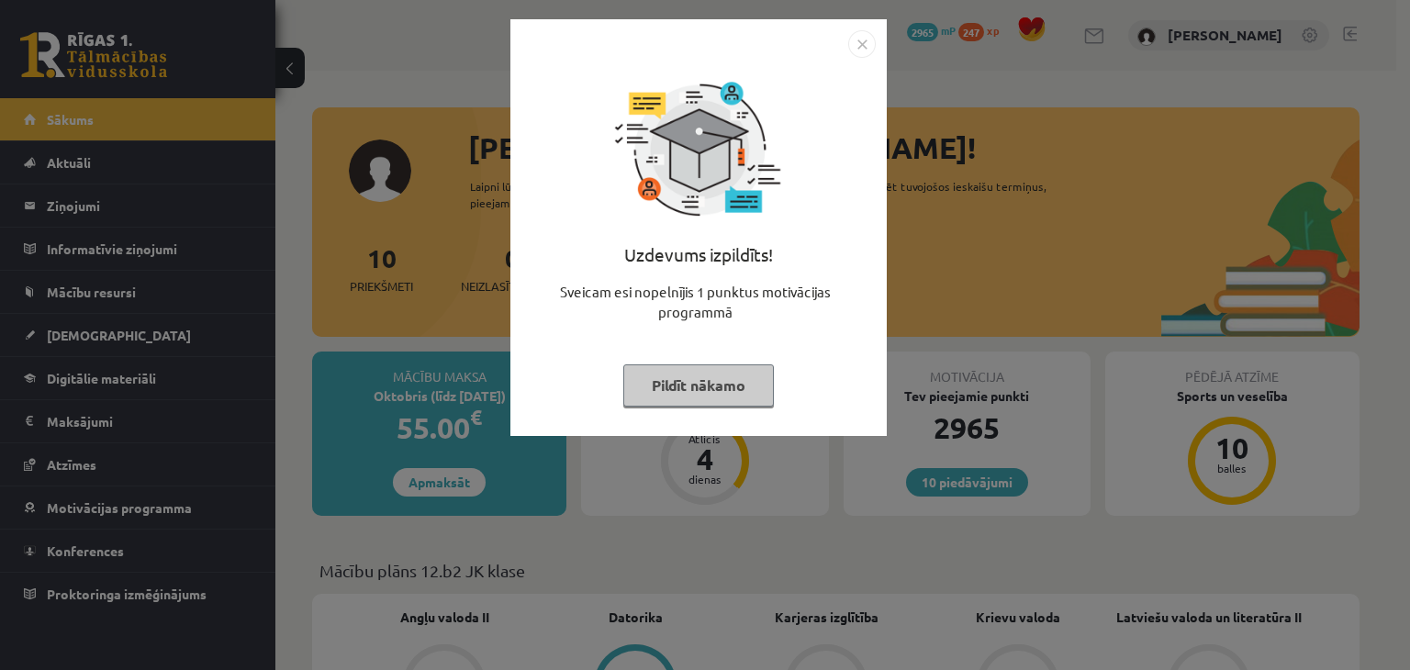
click at [691, 373] on button "Pildīt nākamo" at bounding box center [699, 386] width 151 height 42
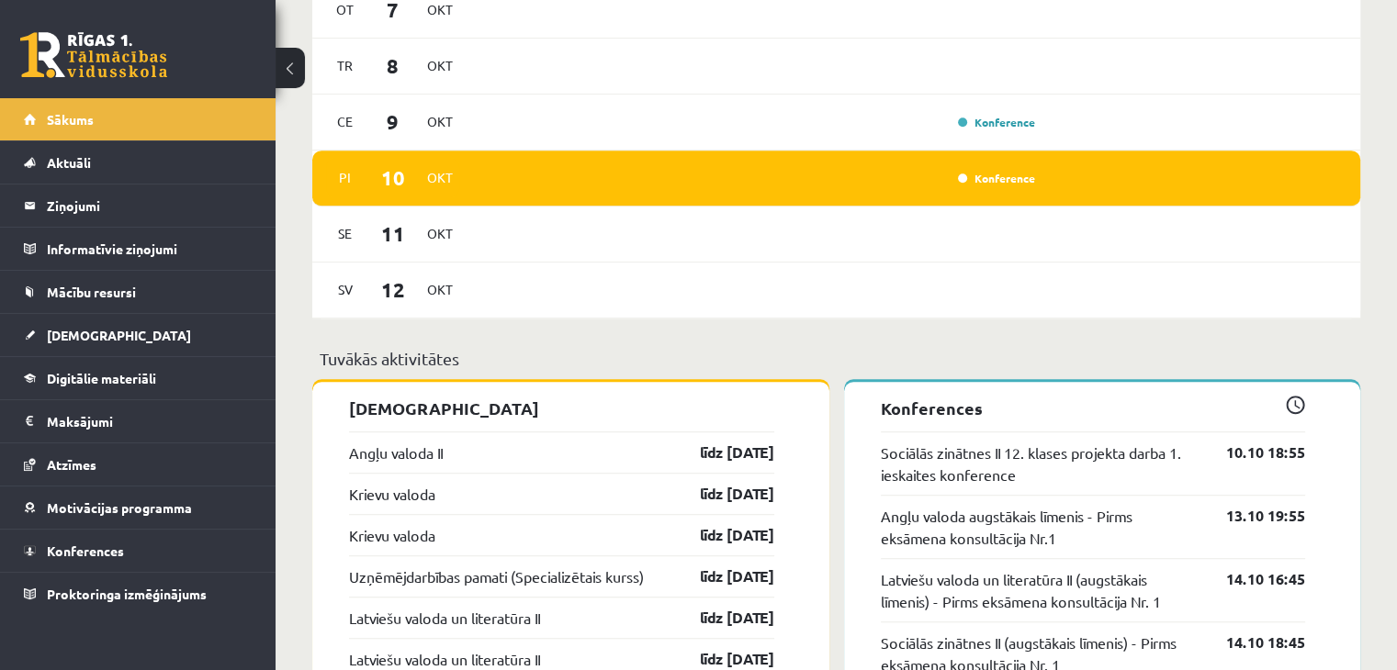
scroll to position [1142, 0]
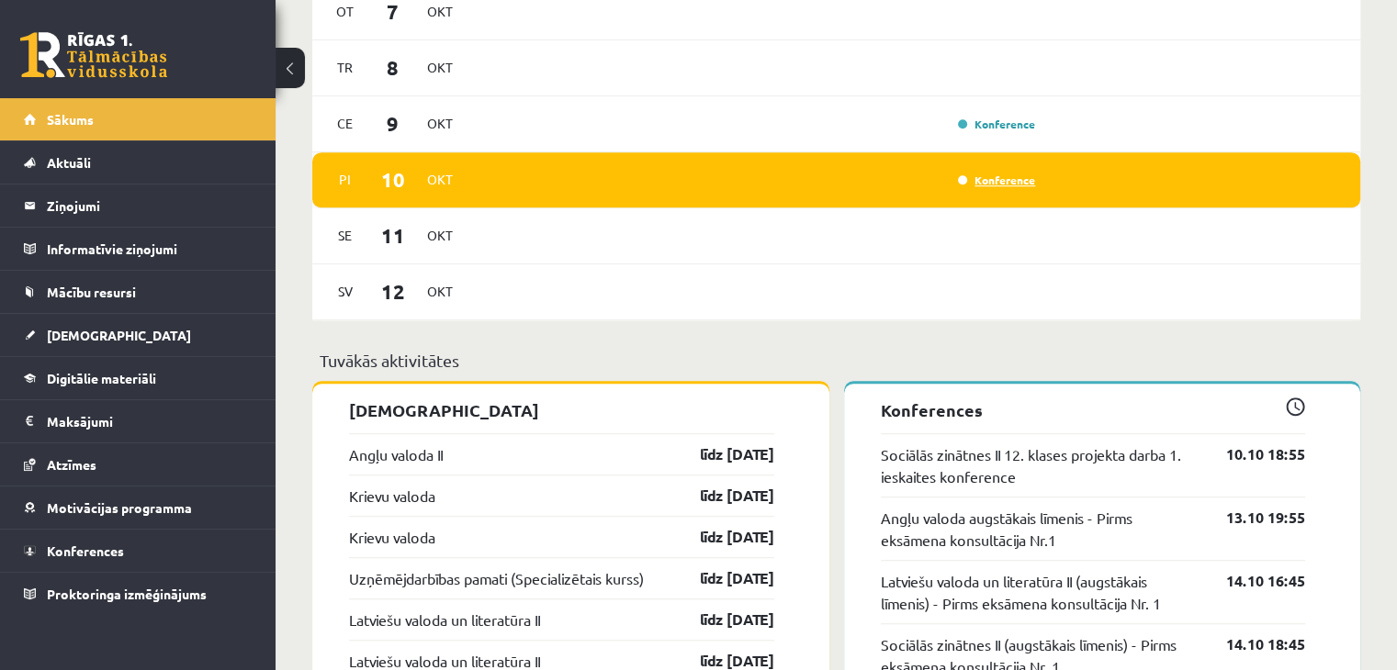
click at [980, 186] on link "Konference" at bounding box center [996, 180] width 77 height 15
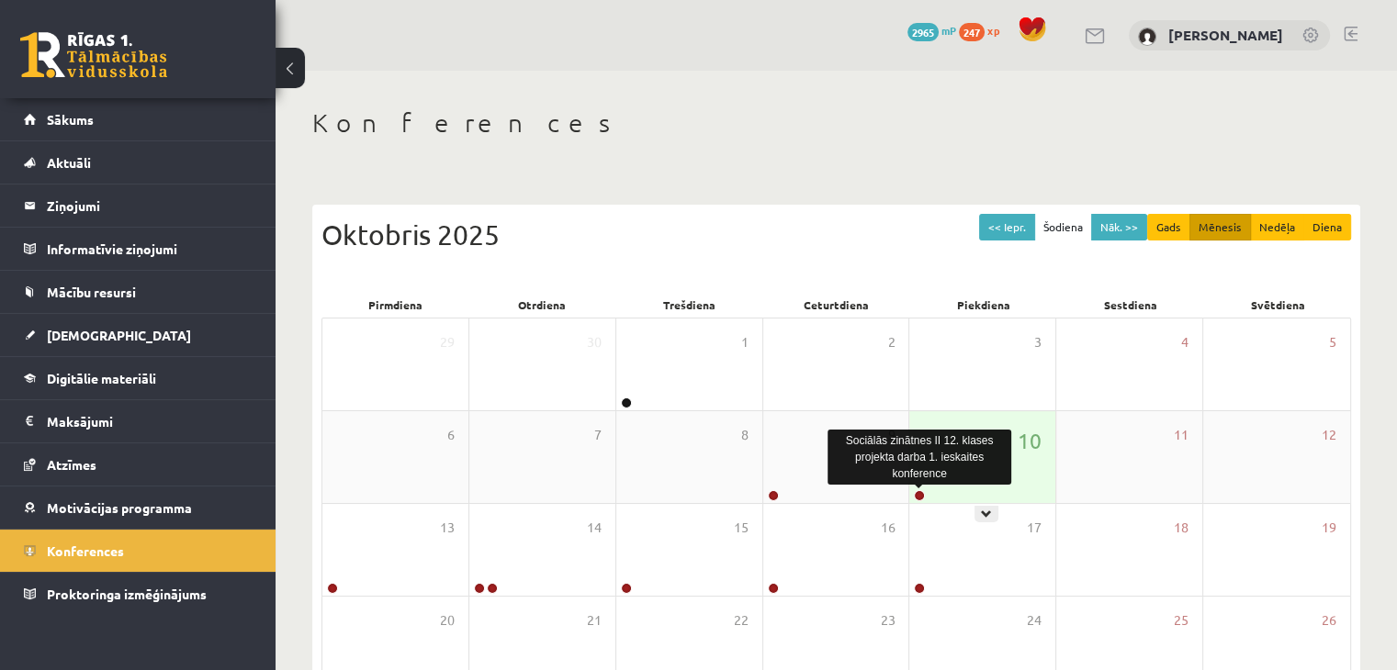
click at [917, 497] on link at bounding box center [919, 495] width 11 height 11
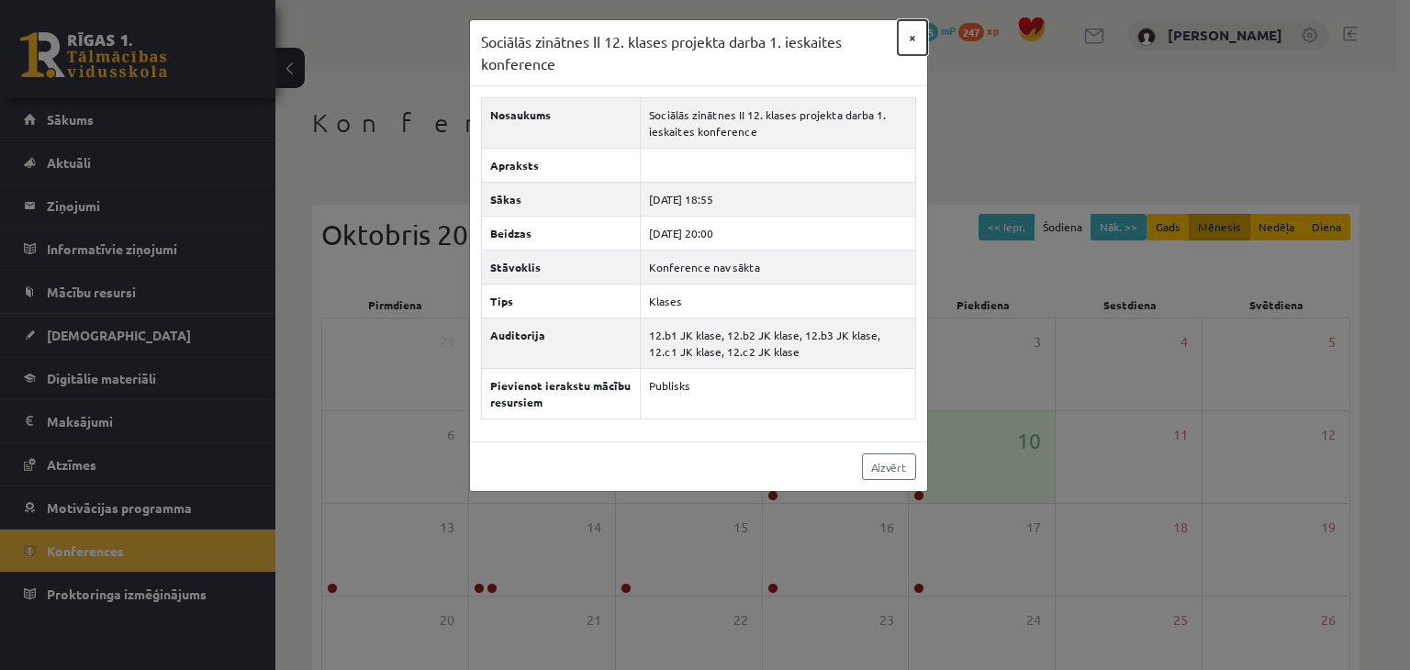
click at [910, 34] on button "×" at bounding box center [912, 37] width 29 height 35
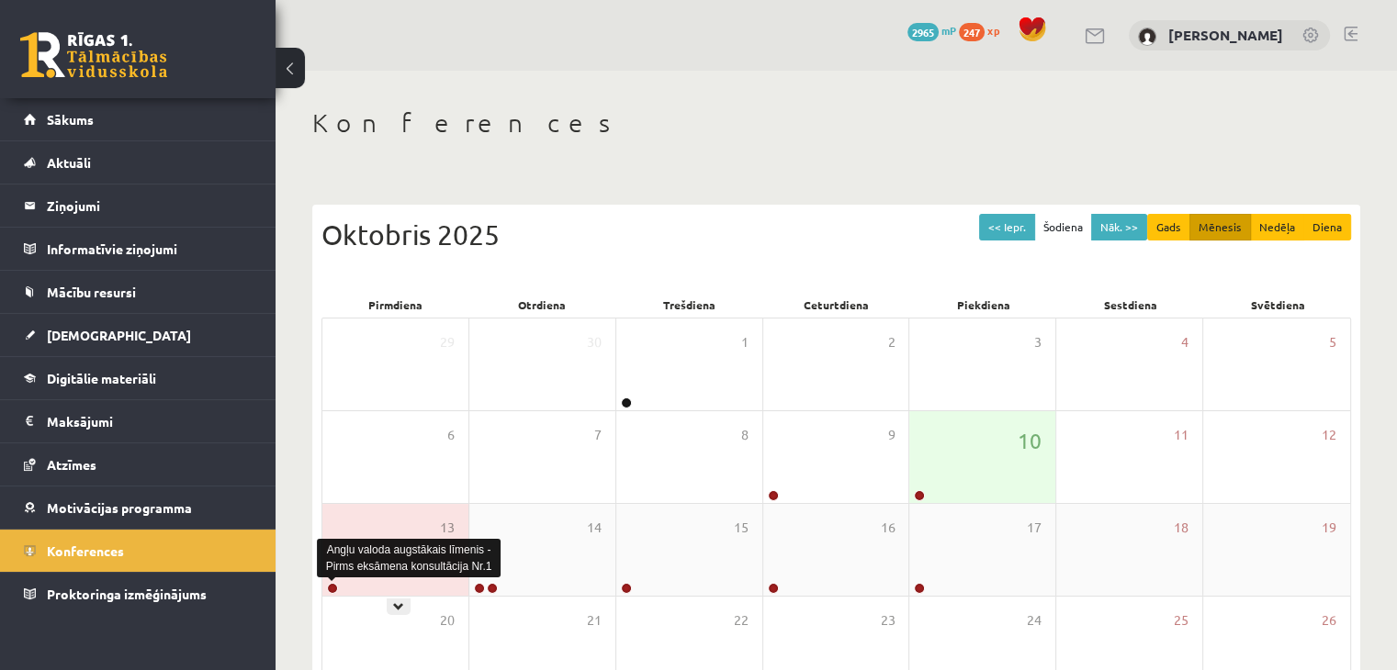
click at [331, 590] on link at bounding box center [332, 588] width 11 height 11
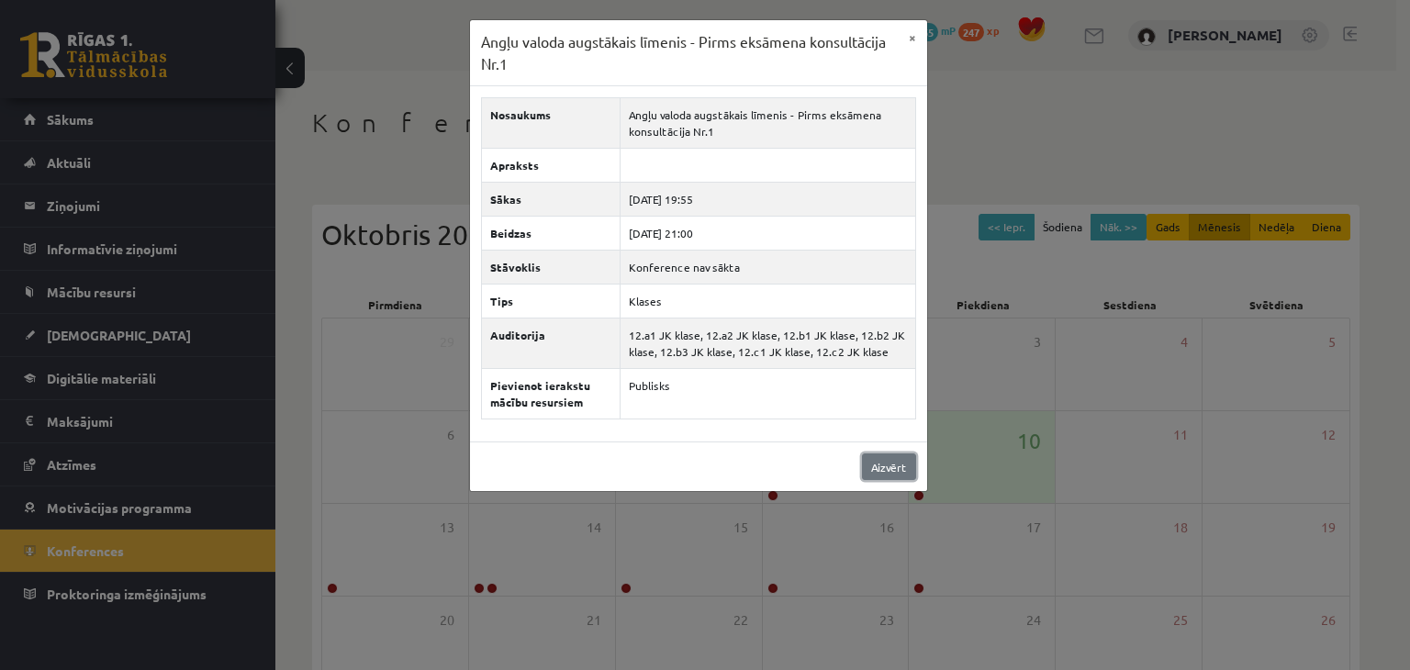
click at [889, 459] on link "Aizvērt" at bounding box center [889, 467] width 54 height 27
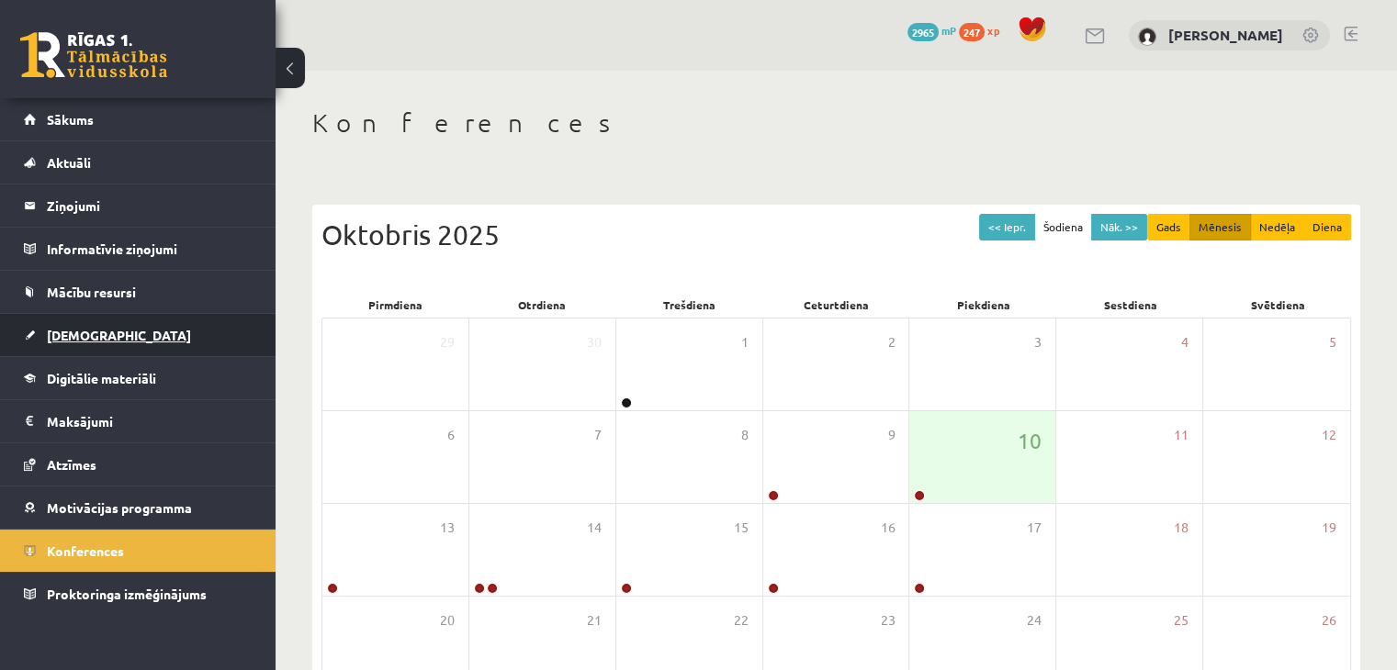
click at [65, 338] on span "[DEMOGRAPHIC_DATA]" at bounding box center [119, 335] width 144 height 17
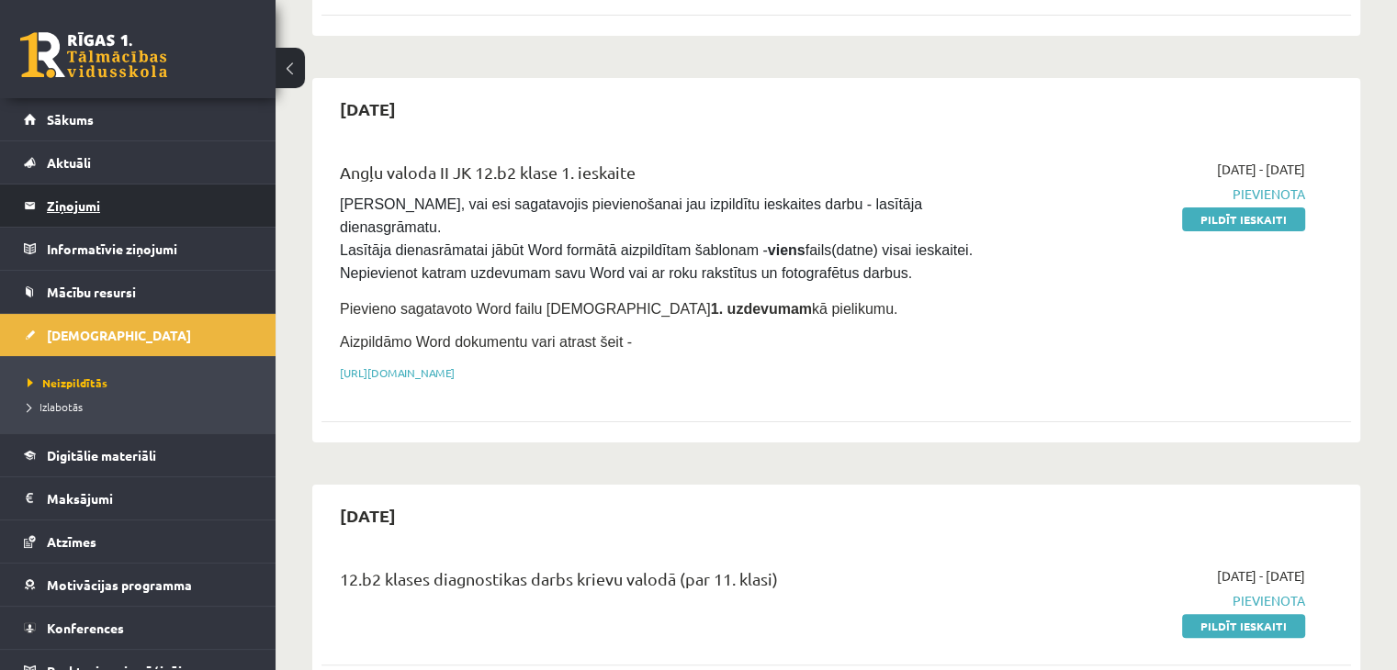
click at [96, 197] on legend "Ziņojumi 0" at bounding box center [150, 206] width 206 height 42
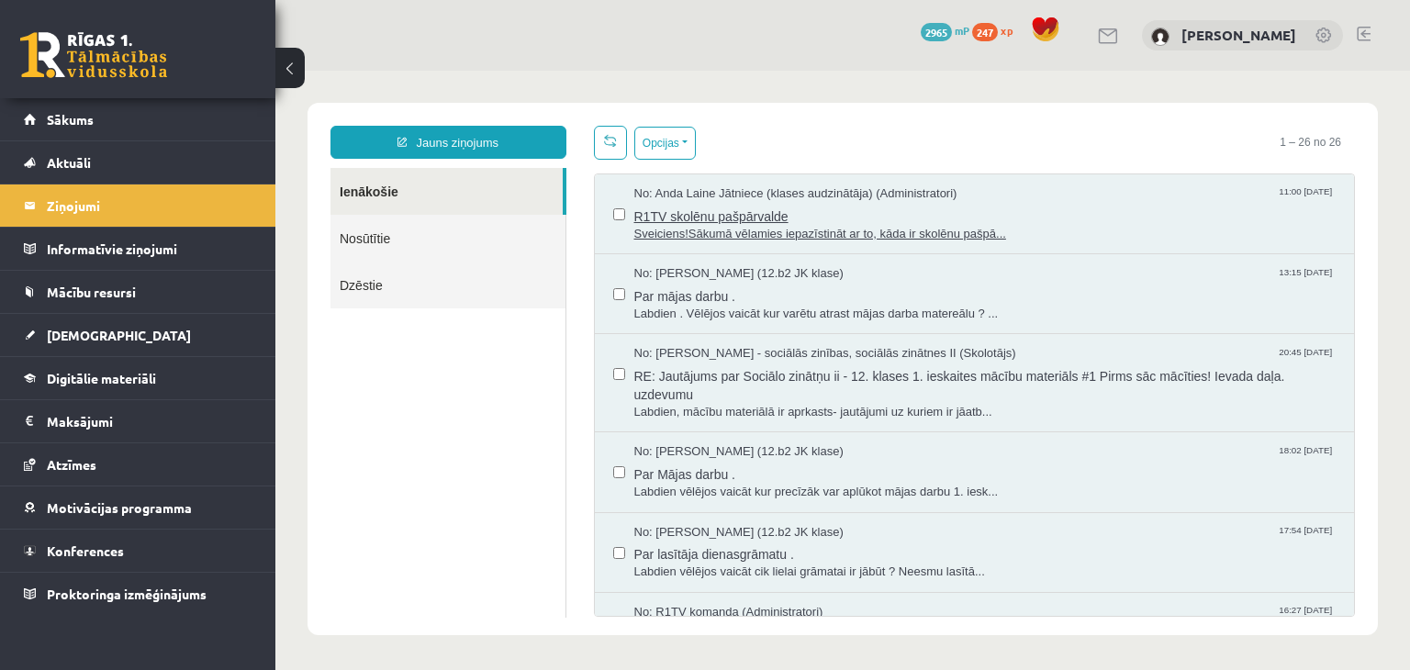
click at [680, 239] on span "Sveiciens!Sākumā vēlamies iepazīstināt ar to, kāda ir skolēnu pašpā..." at bounding box center [986, 234] width 702 height 17
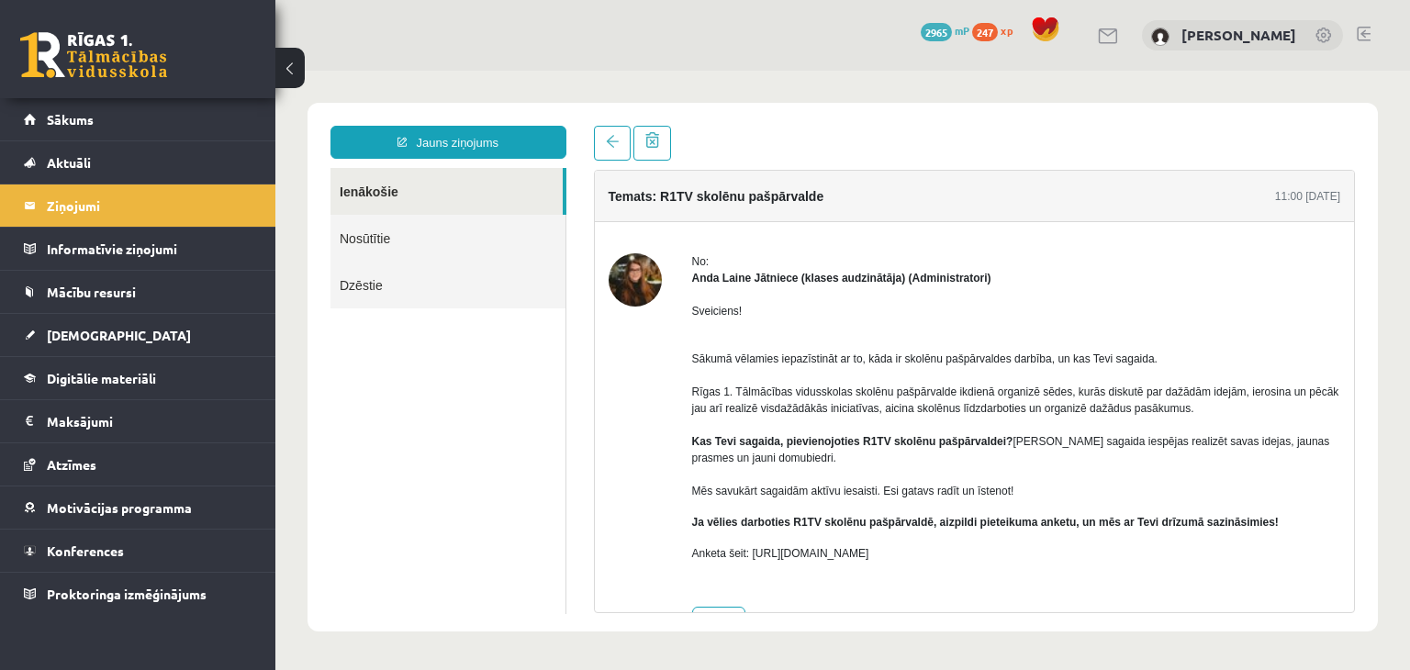
click at [408, 192] on link "Ienākošie" at bounding box center [447, 191] width 232 height 47
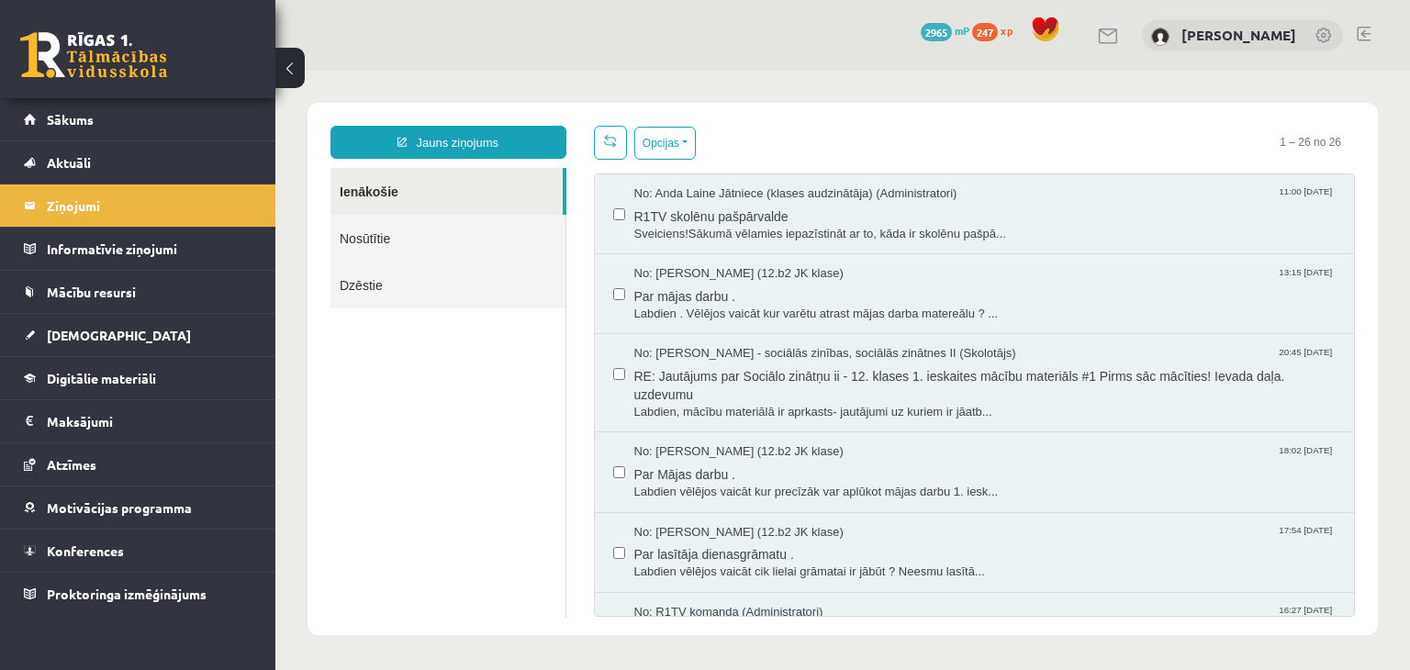
click at [465, 284] on link "Dzēstie" at bounding box center [448, 285] width 235 height 47
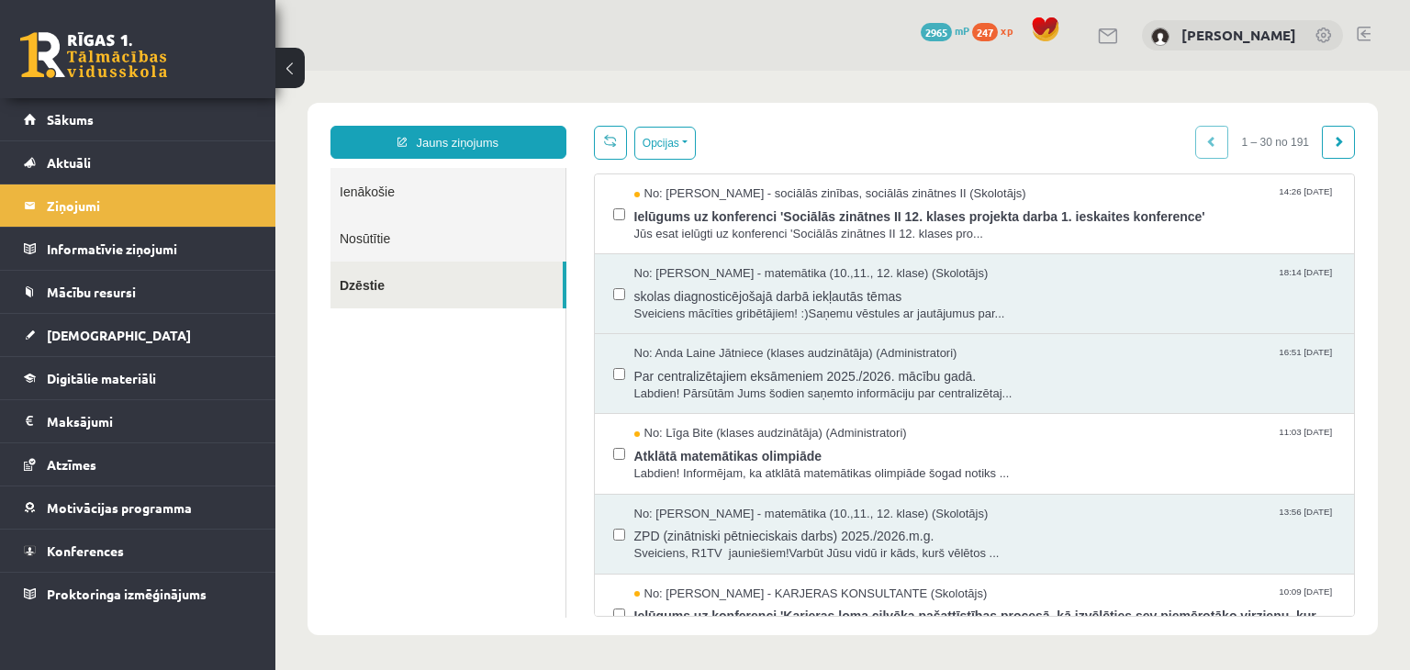
click at [399, 196] on link "Ienākošie" at bounding box center [448, 191] width 235 height 47
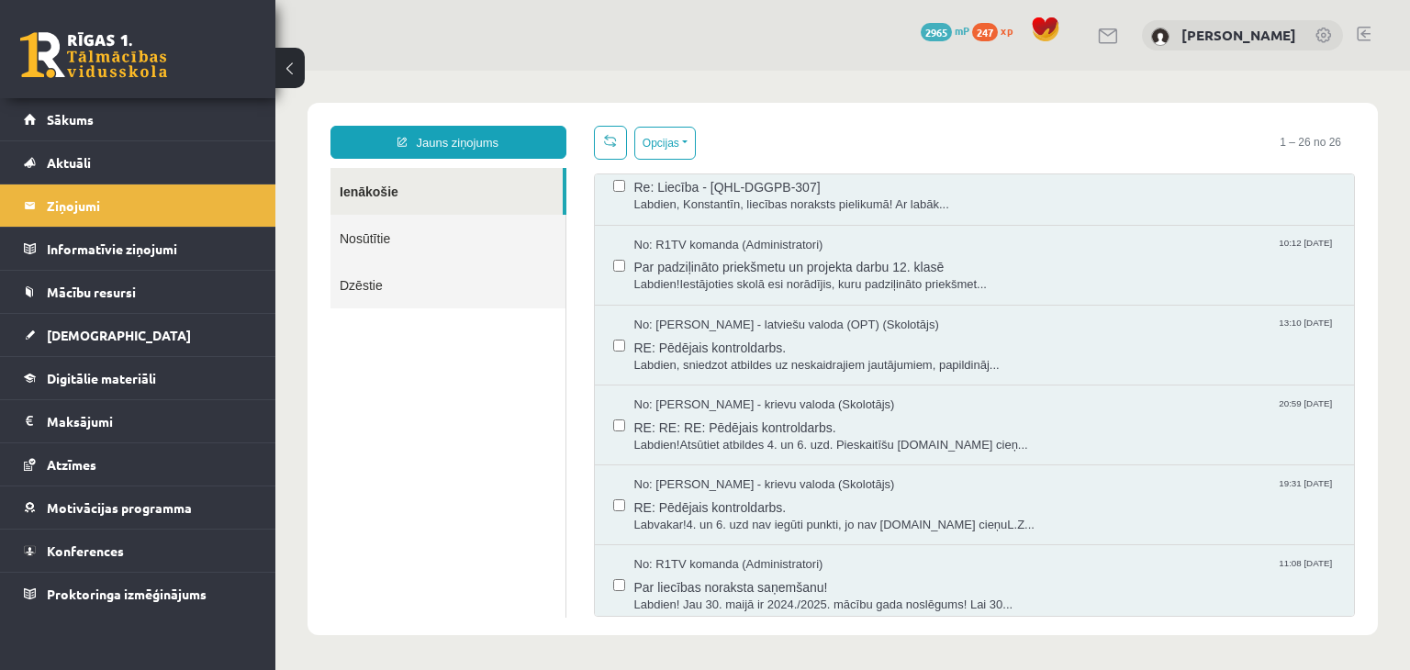
scroll to position [1650, 0]
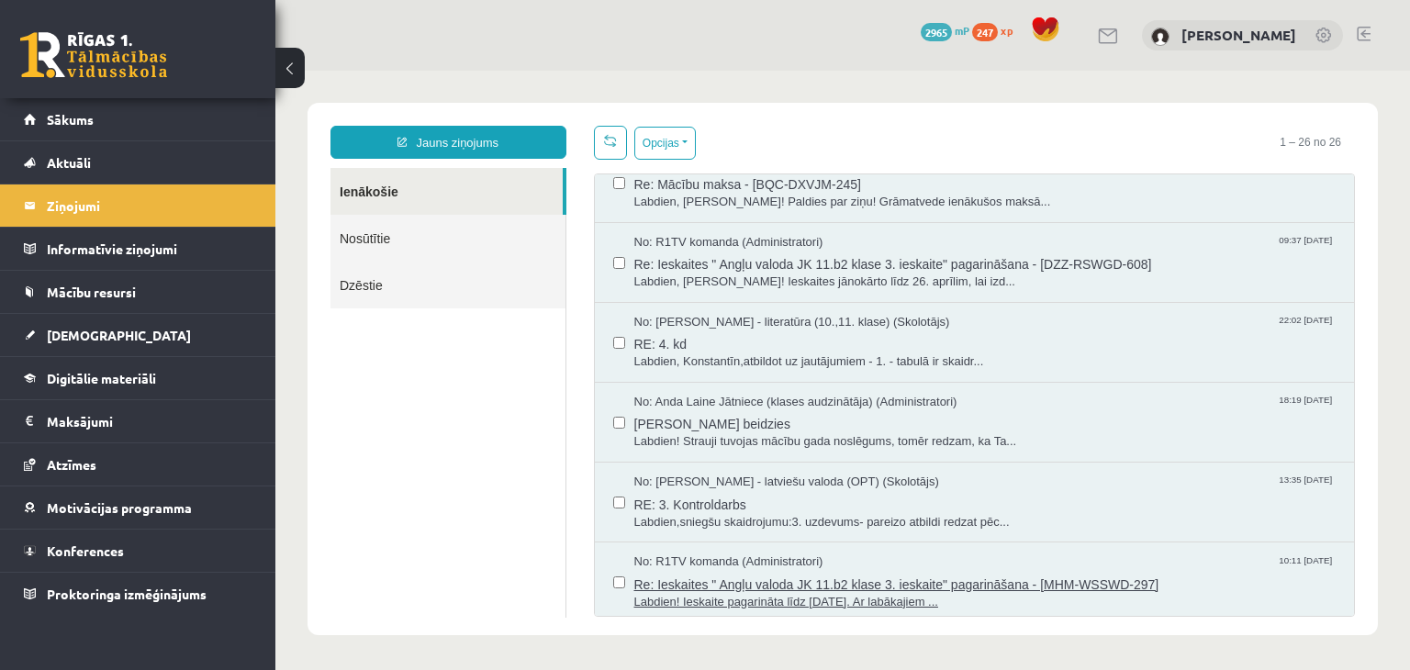
click at [786, 578] on span "Re: Ieskaites " Angļu valoda JK 11.b2 klase 3. ieskaite" pagarināšana - [MHM-WS…" at bounding box center [986, 582] width 702 height 23
click at [804, 504] on span "RE: 3. Kontroldarbs" at bounding box center [986, 502] width 702 height 23
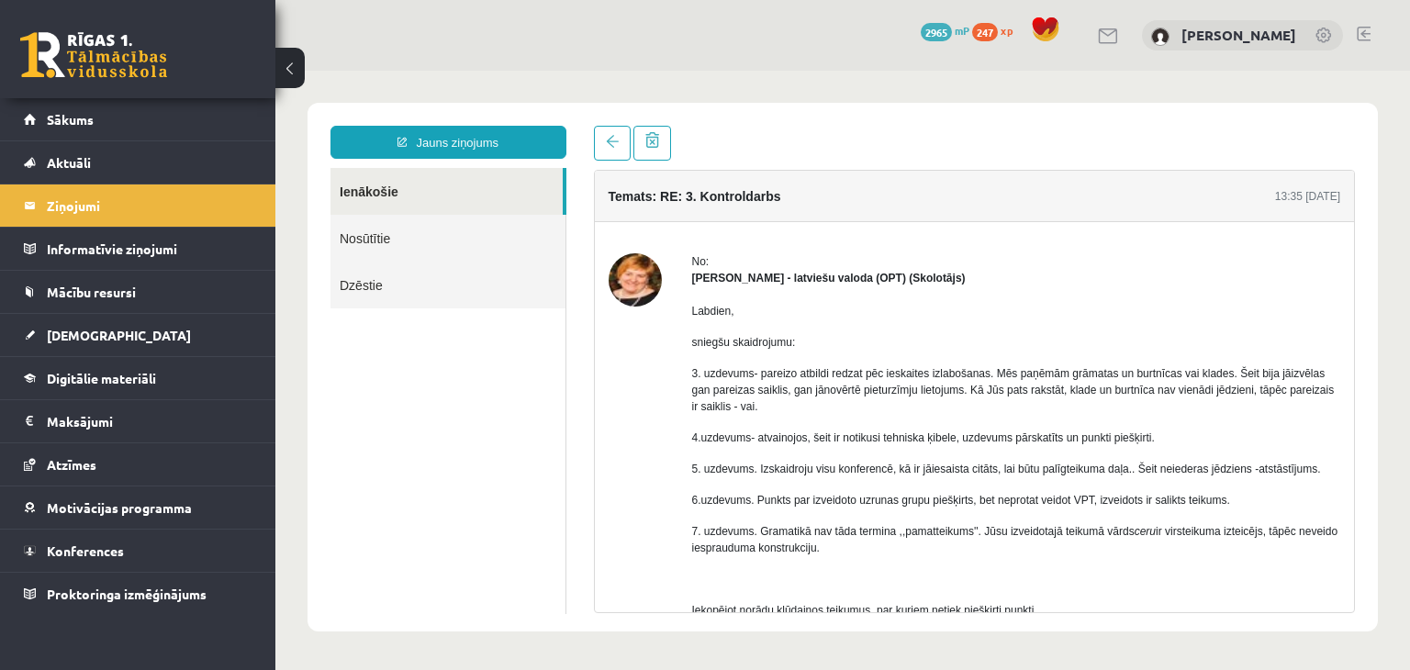
scroll to position [0, 0]
click at [372, 184] on link "Ienākošie" at bounding box center [447, 191] width 232 height 47
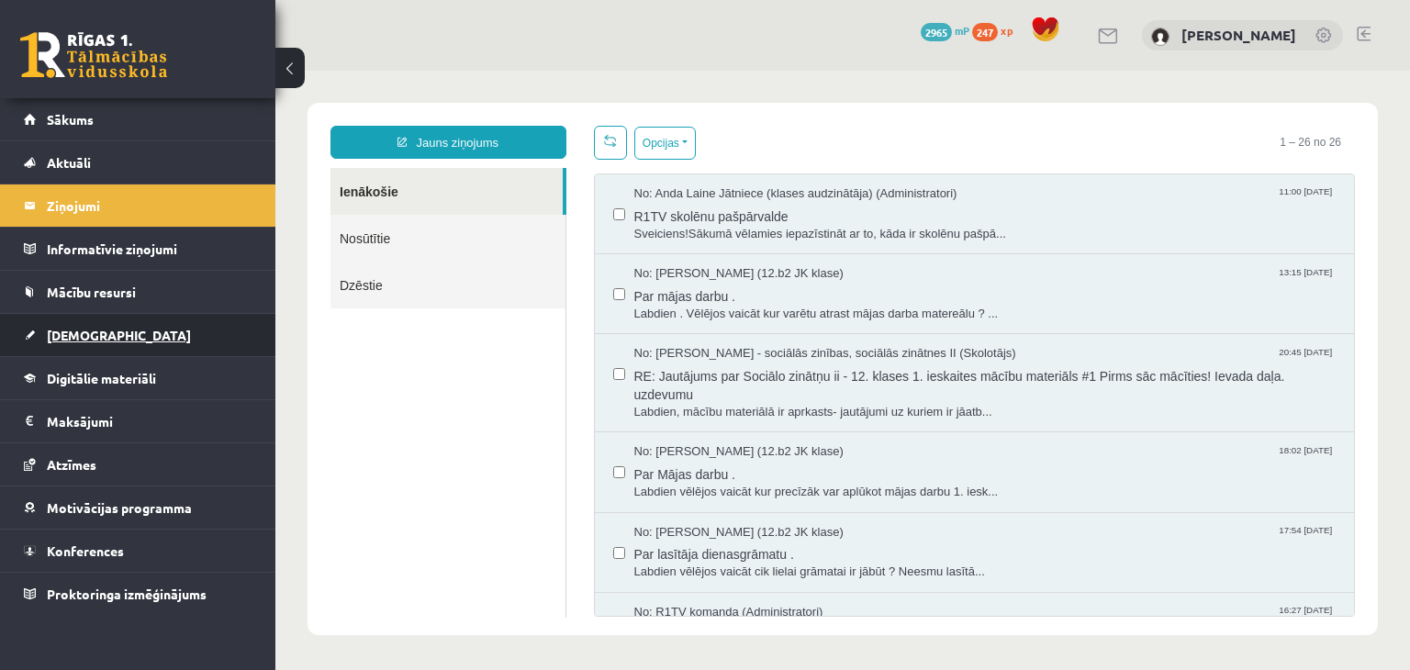
click at [88, 347] on link "[DEMOGRAPHIC_DATA]" at bounding box center [138, 335] width 229 height 42
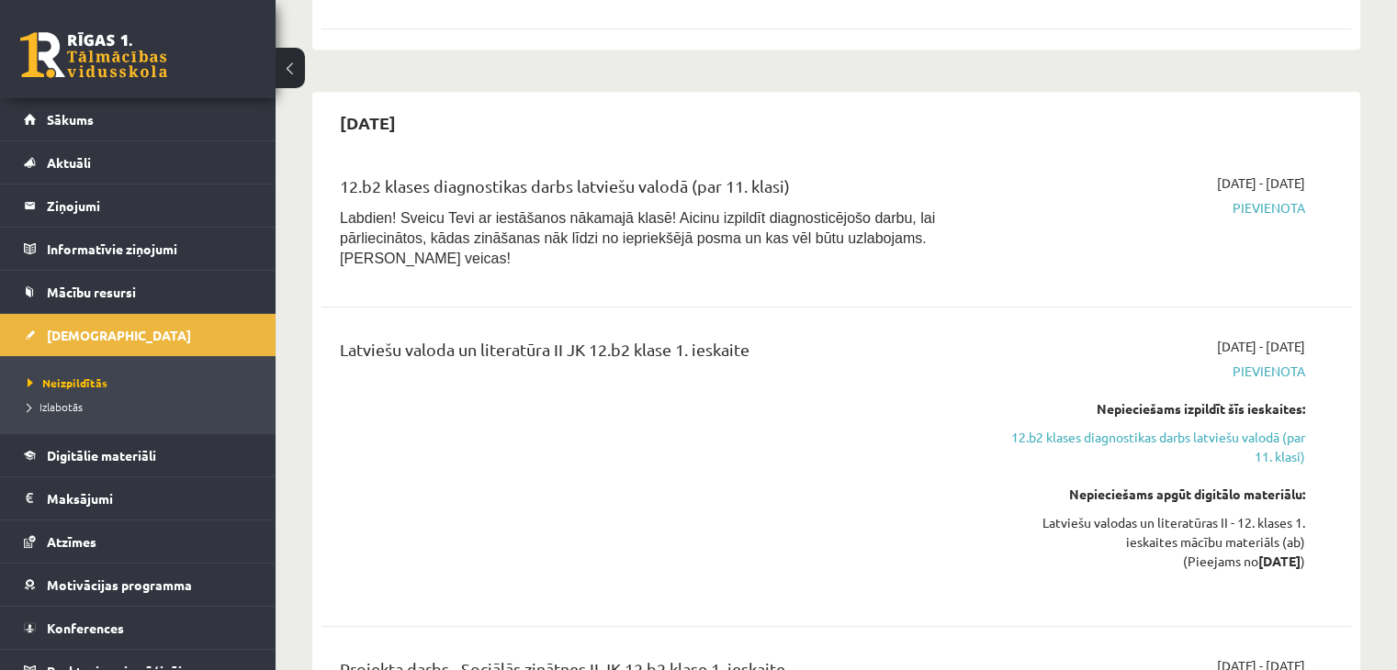
scroll to position [1306, 0]
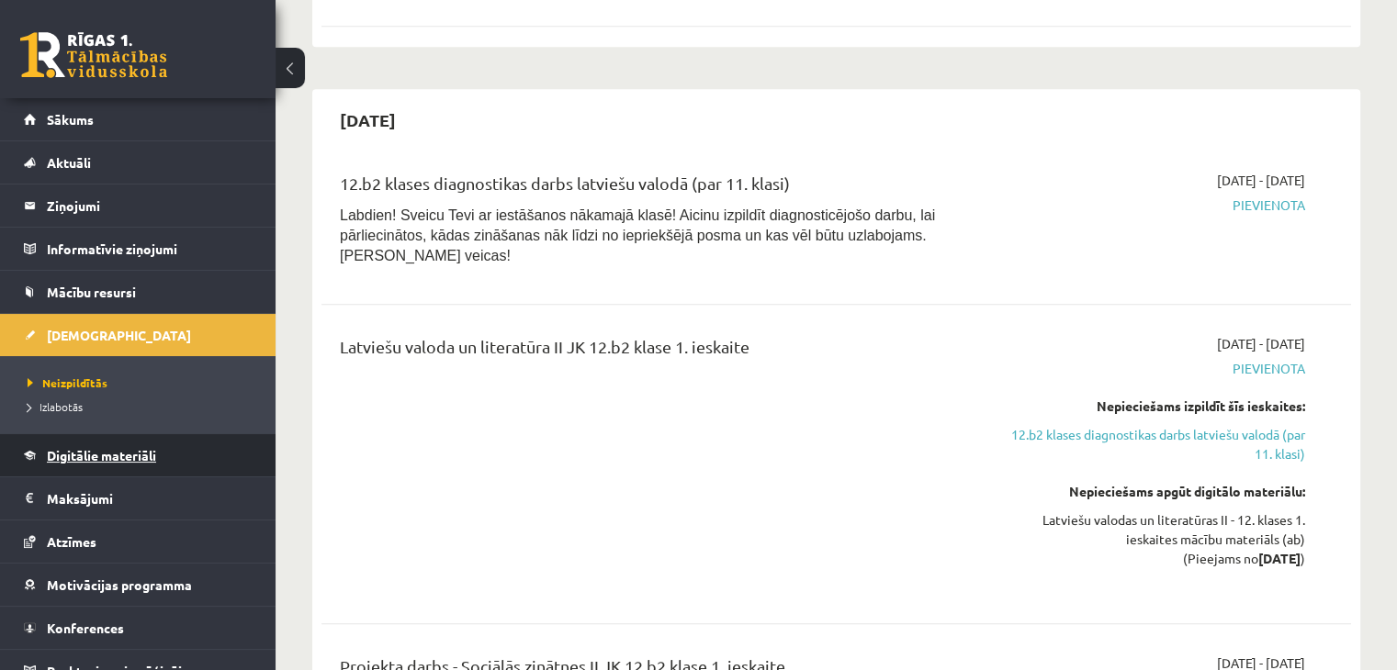
click at [73, 458] on span "Digitālie materiāli" at bounding box center [101, 455] width 109 height 17
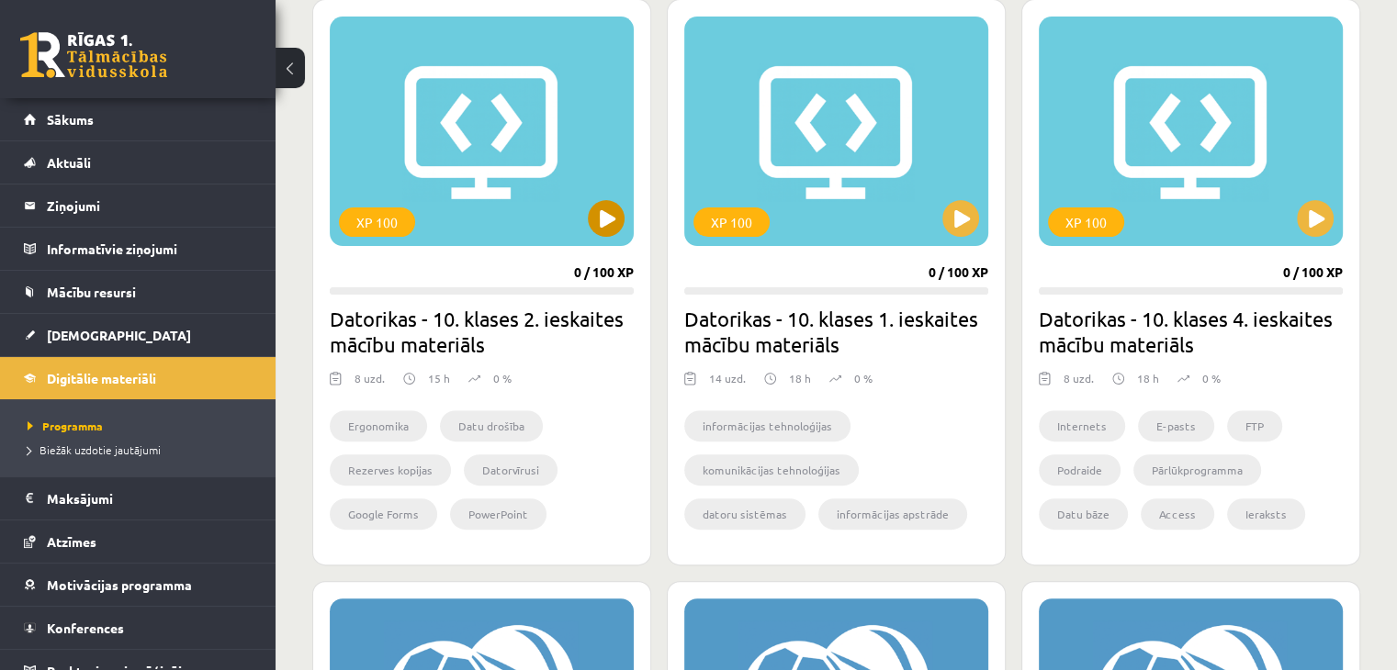
scroll to position [523, 0]
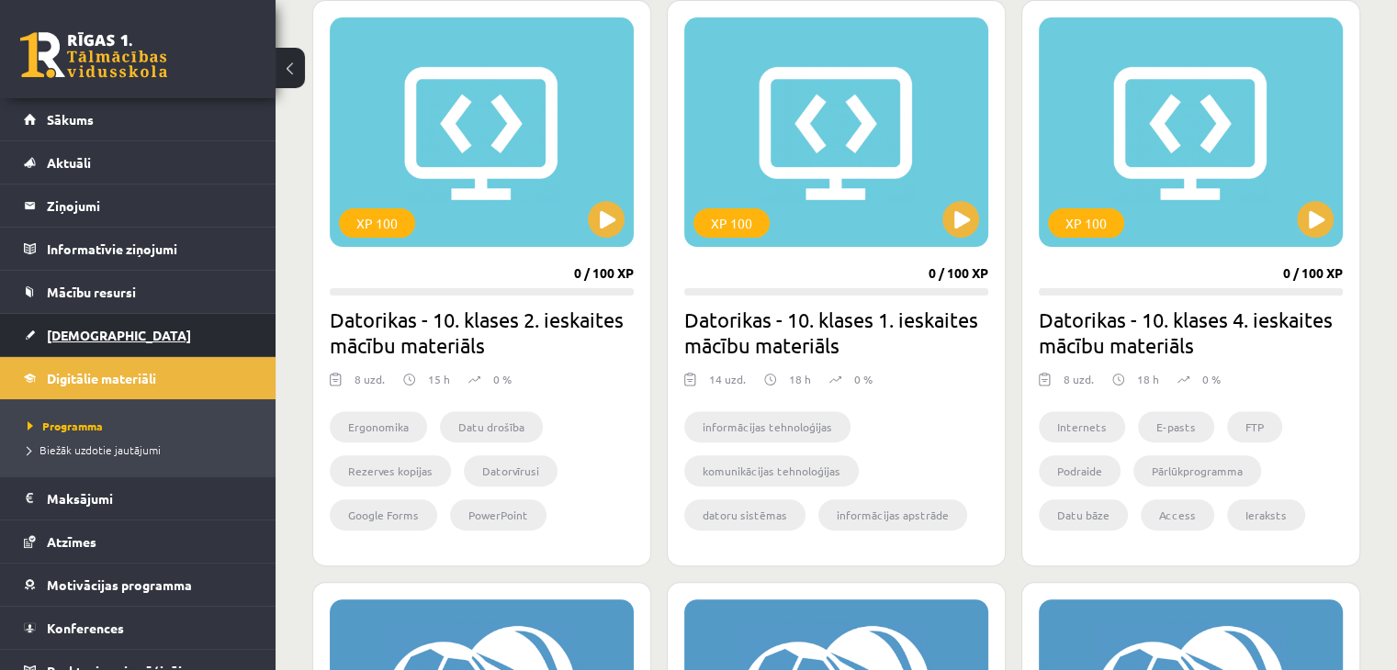
click at [91, 335] on span "[DEMOGRAPHIC_DATA]" at bounding box center [119, 335] width 144 height 17
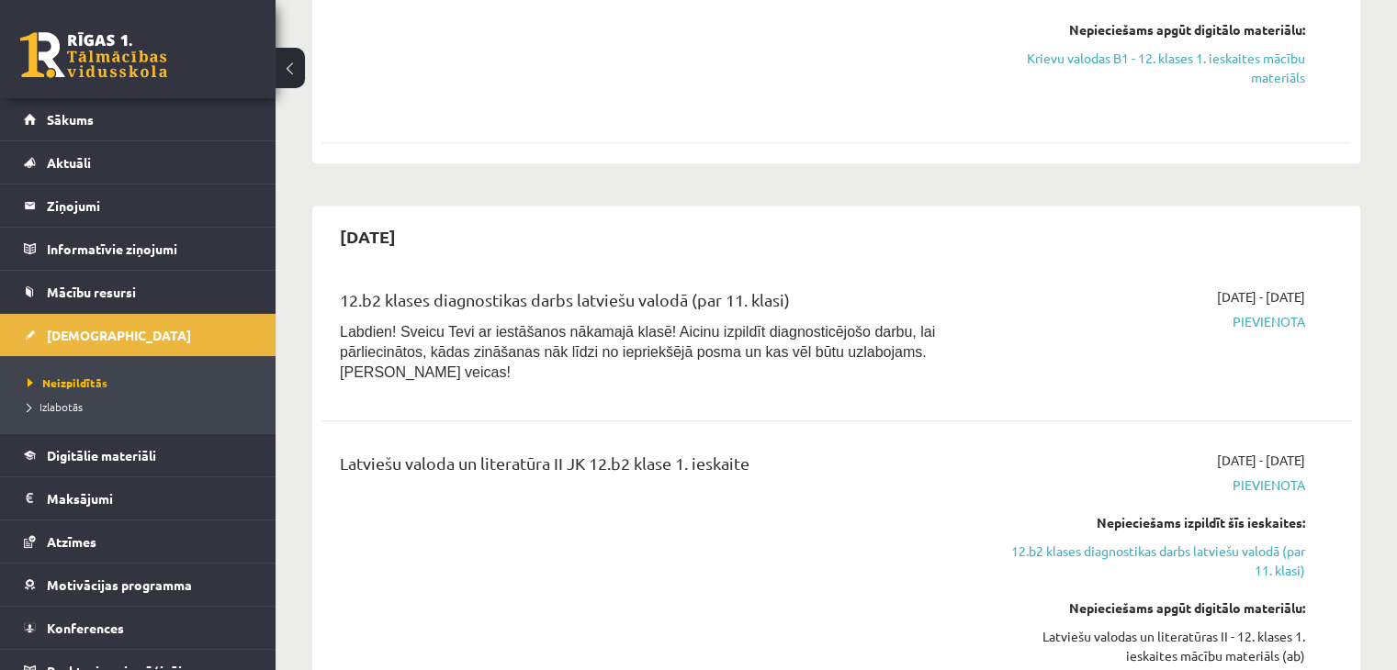
scroll to position [1190, 0]
click at [1040, 541] on link "12.b2 klases diagnostikas darbs latviešu valodā (par 11. klasi)" at bounding box center [1153, 560] width 303 height 39
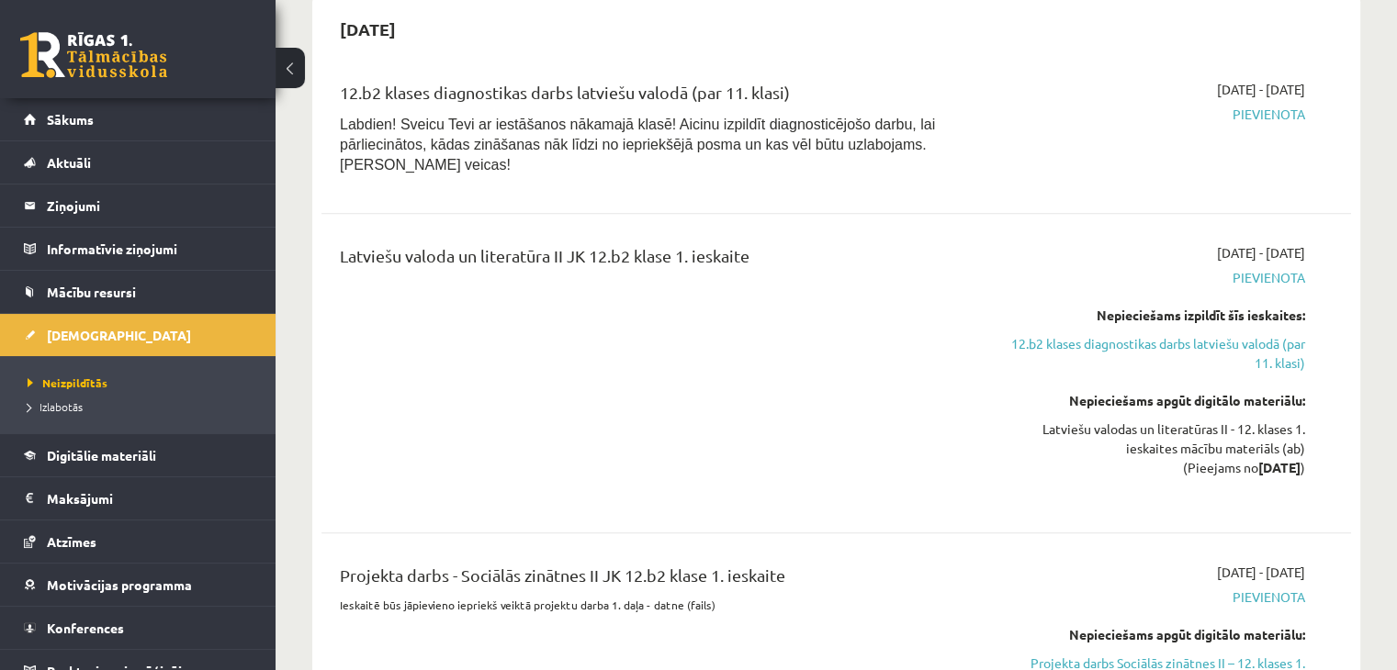
scroll to position [1396, 0]
click at [81, 454] on span "Digitālie materiāli" at bounding box center [101, 455] width 109 height 17
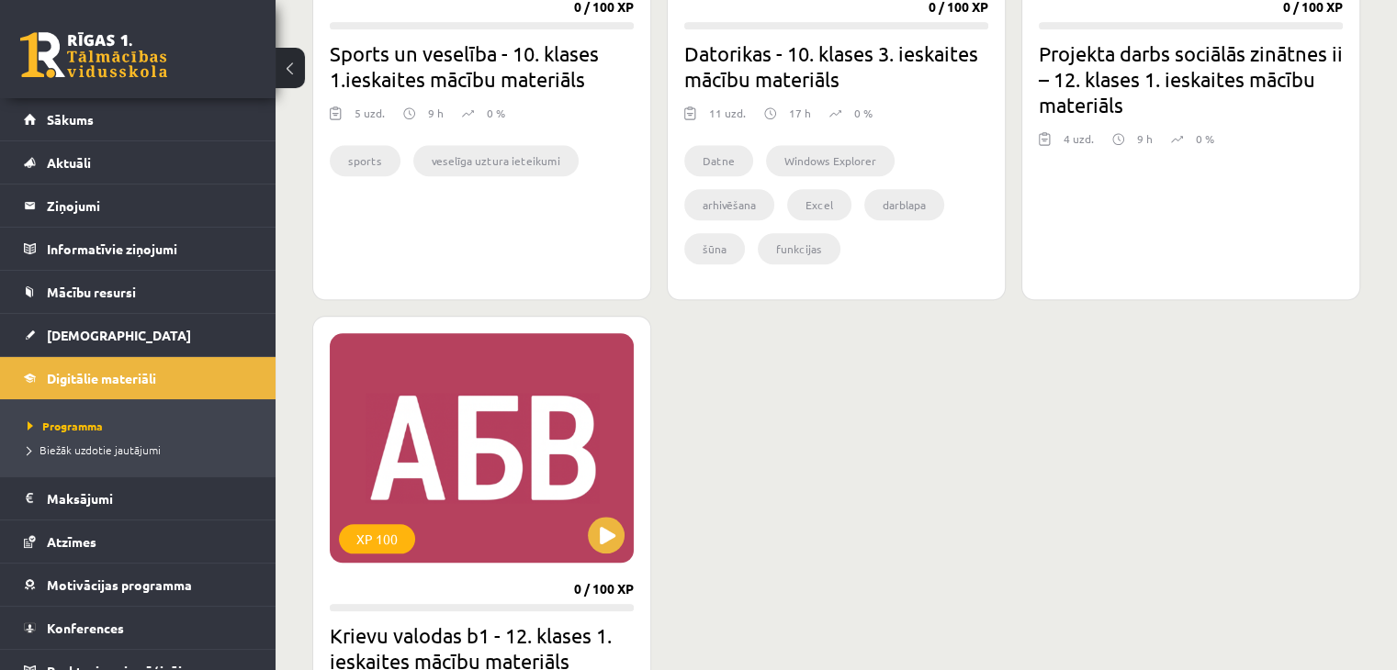
scroll to position [1847, 0]
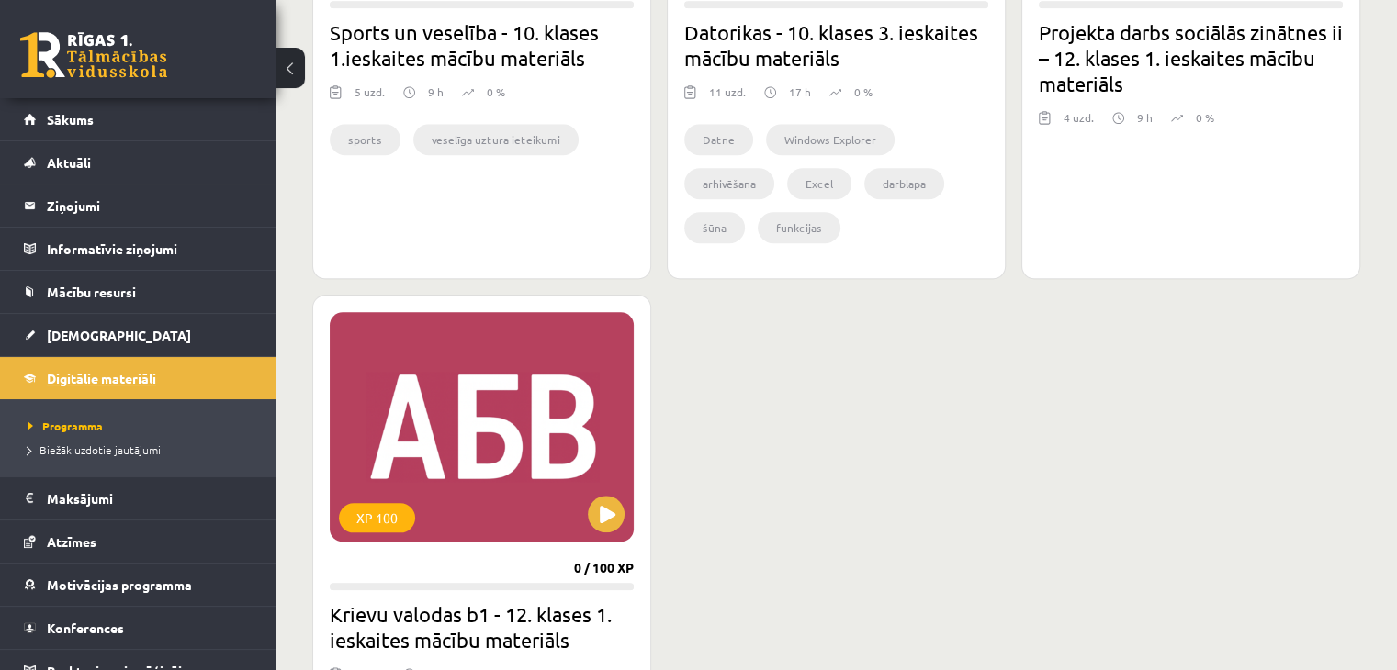
click at [94, 370] on span "Digitālie materiāli" at bounding box center [101, 378] width 109 height 17
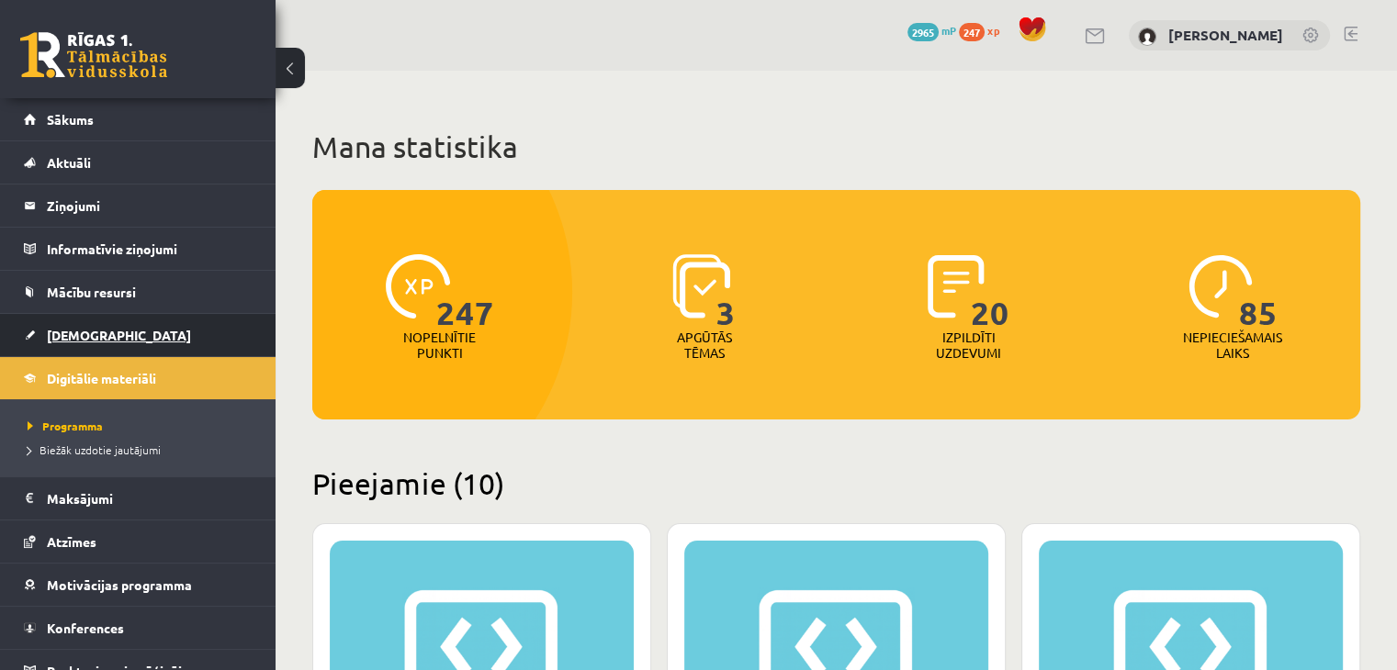
click at [79, 327] on span "[DEMOGRAPHIC_DATA]" at bounding box center [119, 335] width 144 height 17
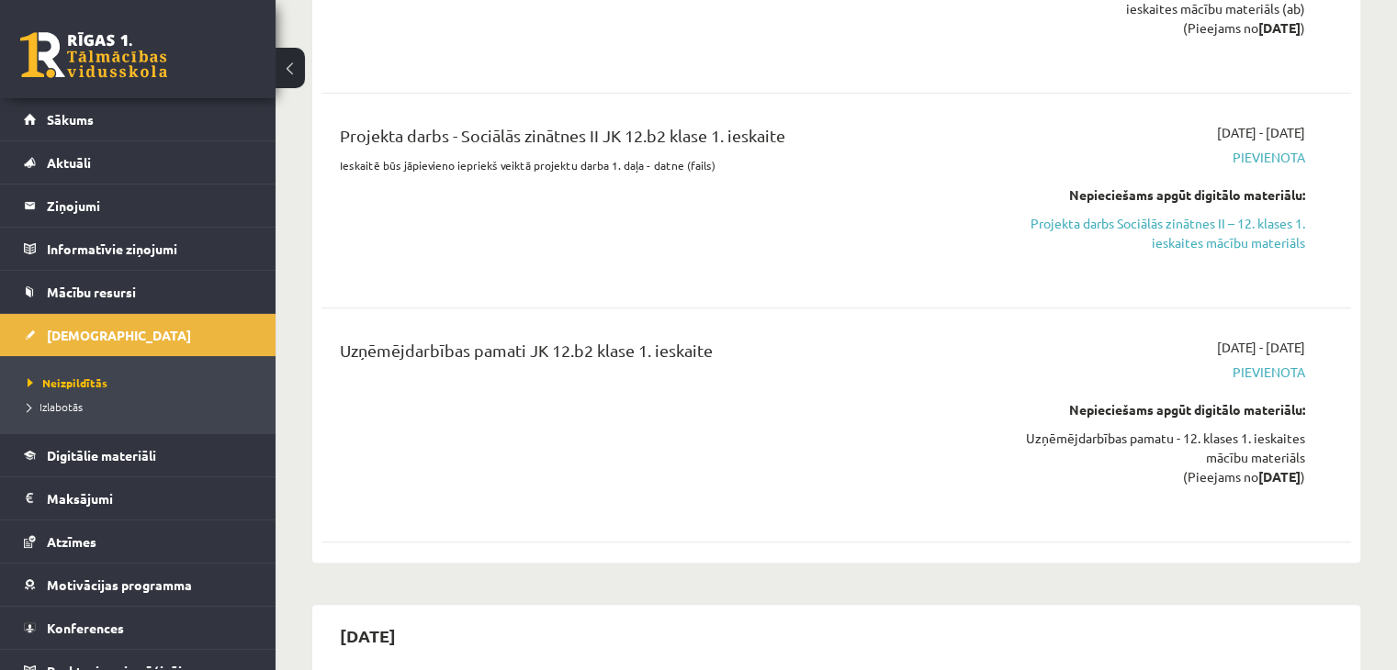
scroll to position [1837, 0]
click at [87, 197] on legend "Ziņojumi 0" at bounding box center [150, 206] width 206 height 42
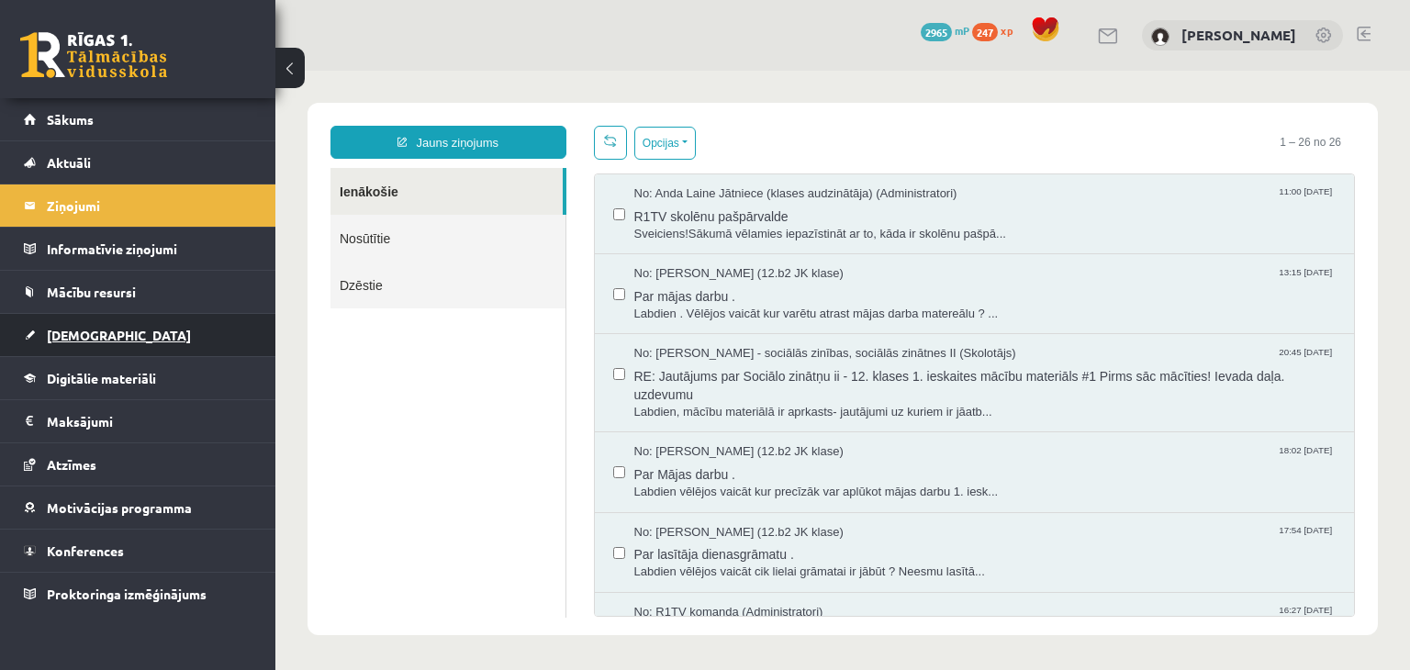
click at [73, 341] on link "[DEMOGRAPHIC_DATA]" at bounding box center [138, 335] width 229 height 42
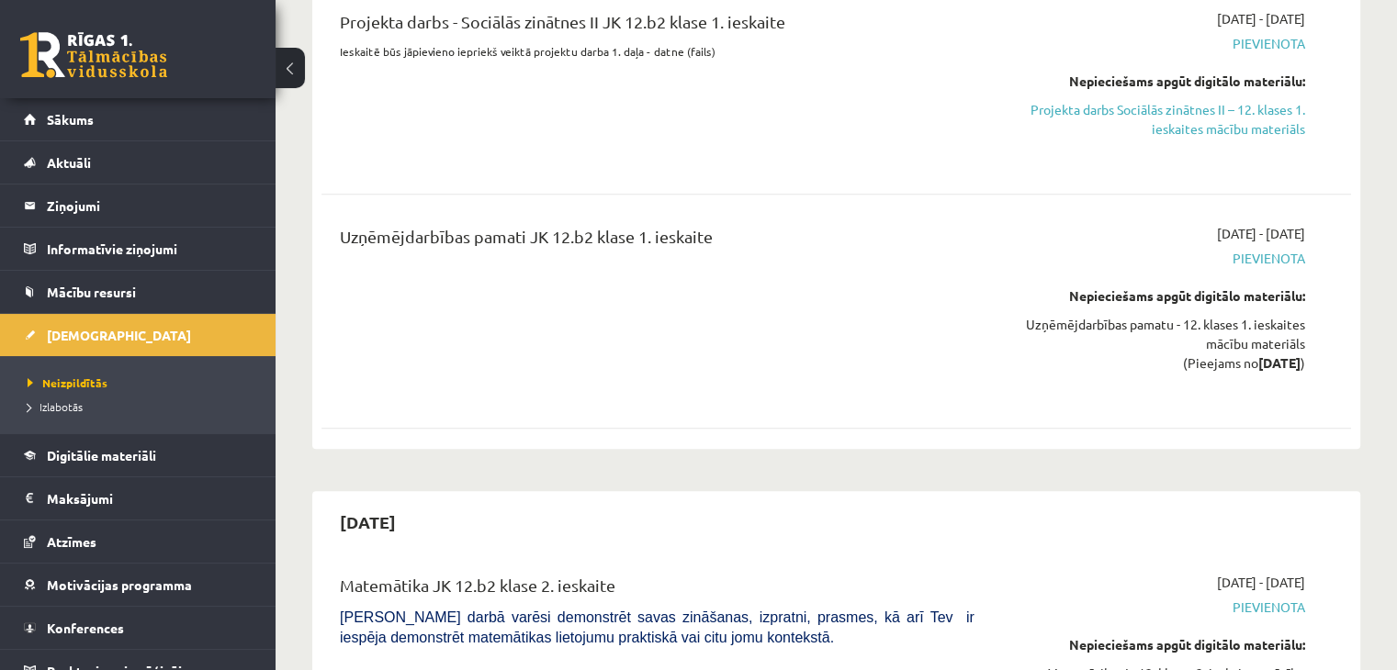
scroll to position [1752, 0]
